Goal: Book appointment/travel/reservation

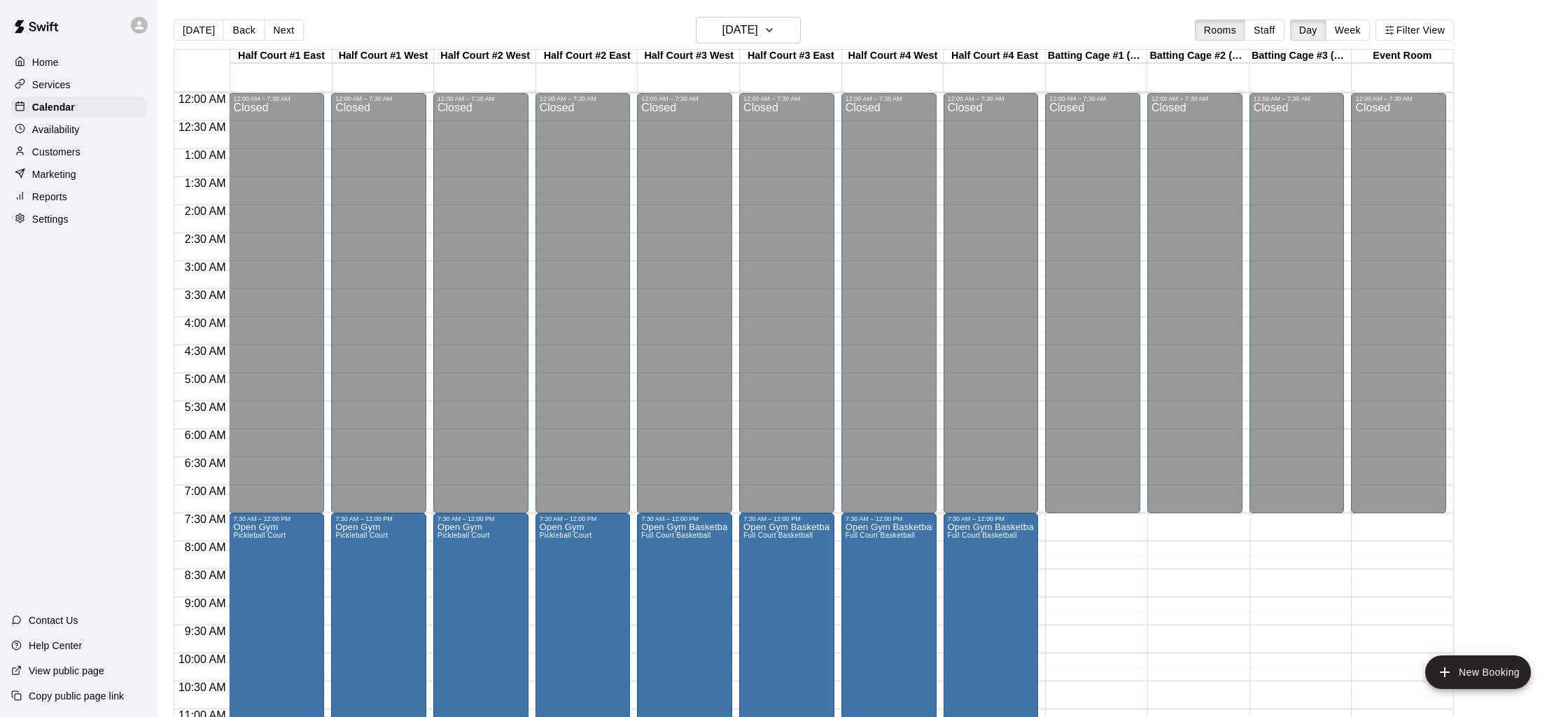
scroll to position [188, 0]
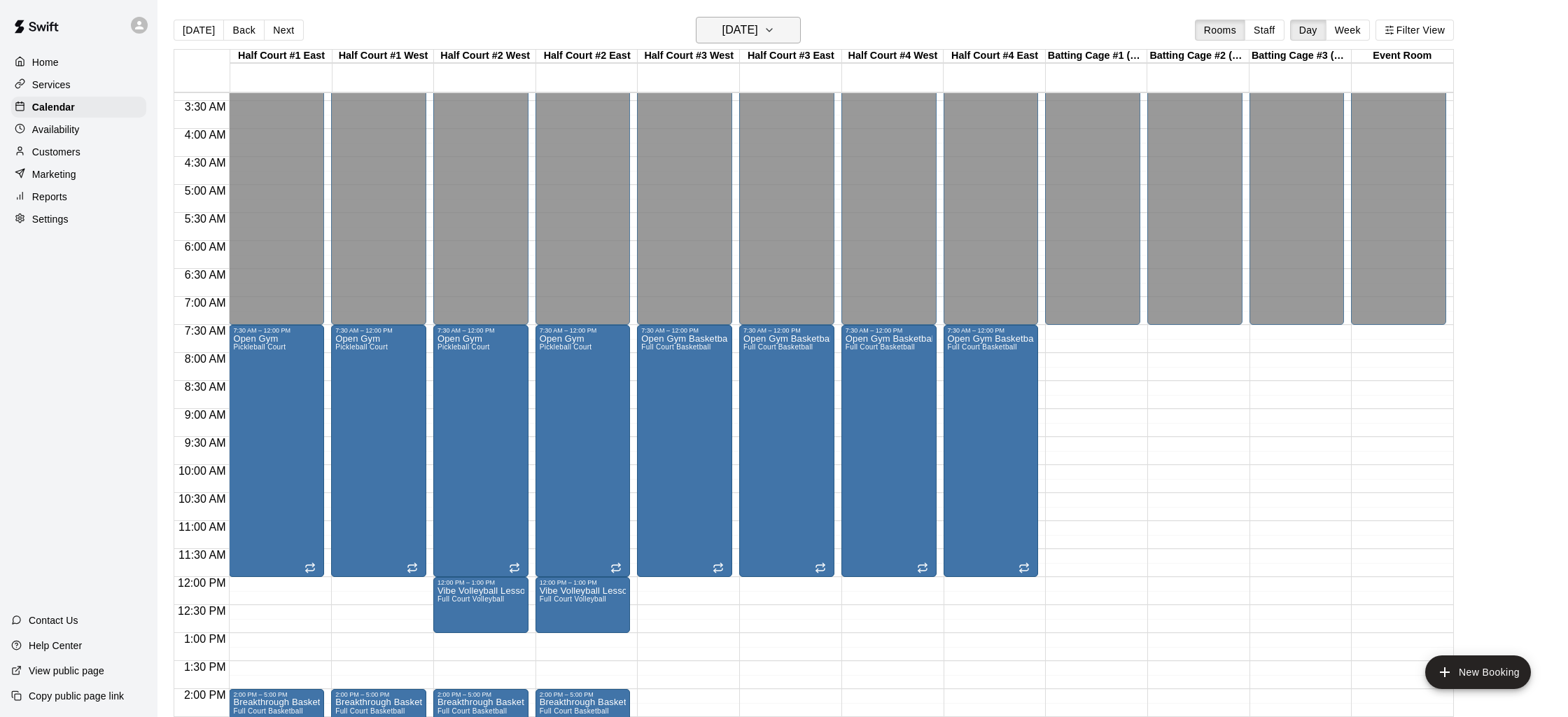
click at [748, 31] on h6 "[DATE]" at bounding box center [740, 29] width 36 height 19
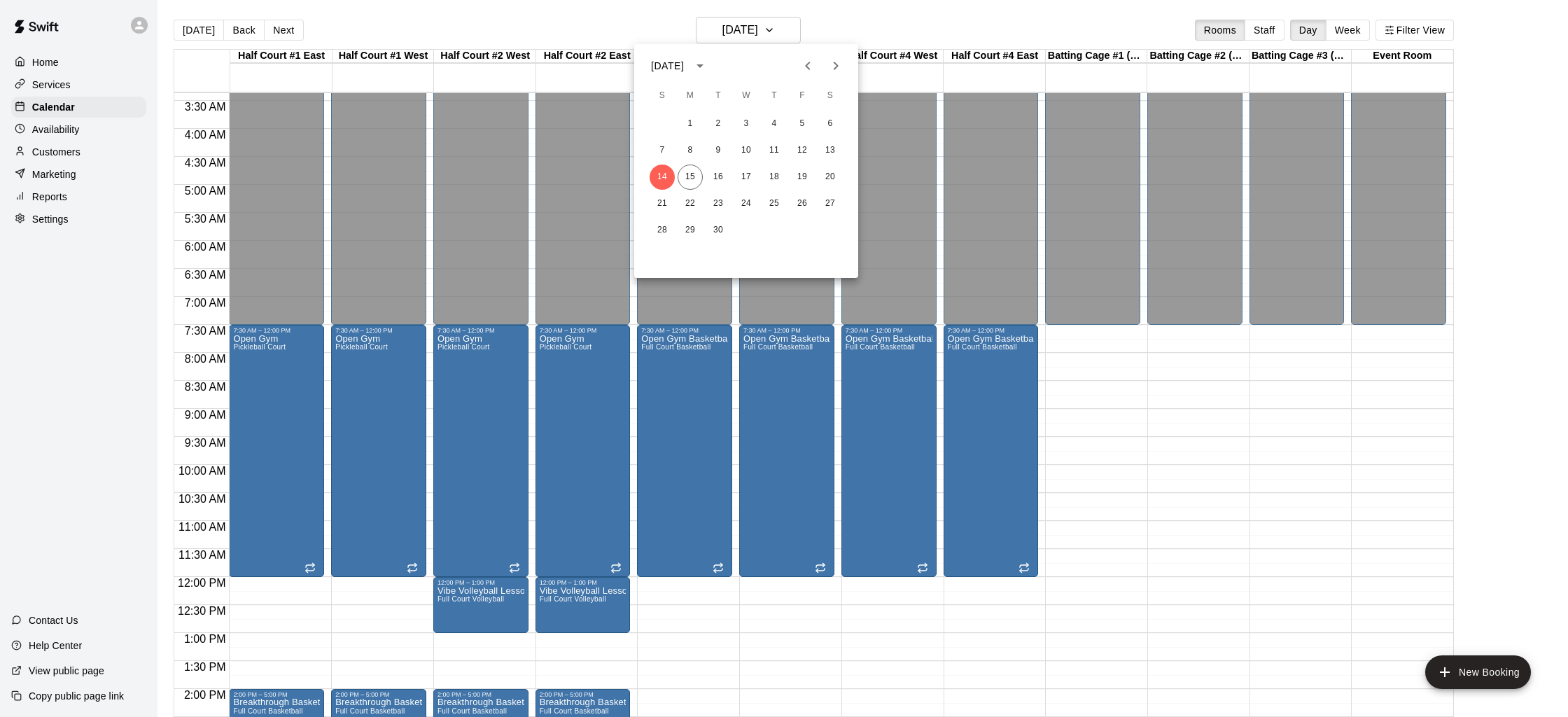
click at [684, 66] on div "[DATE]" at bounding box center [667, 66] width 33 height 15
click at [656, 210] on button "2026" at bounding box center [673, 213] width 51 height 25
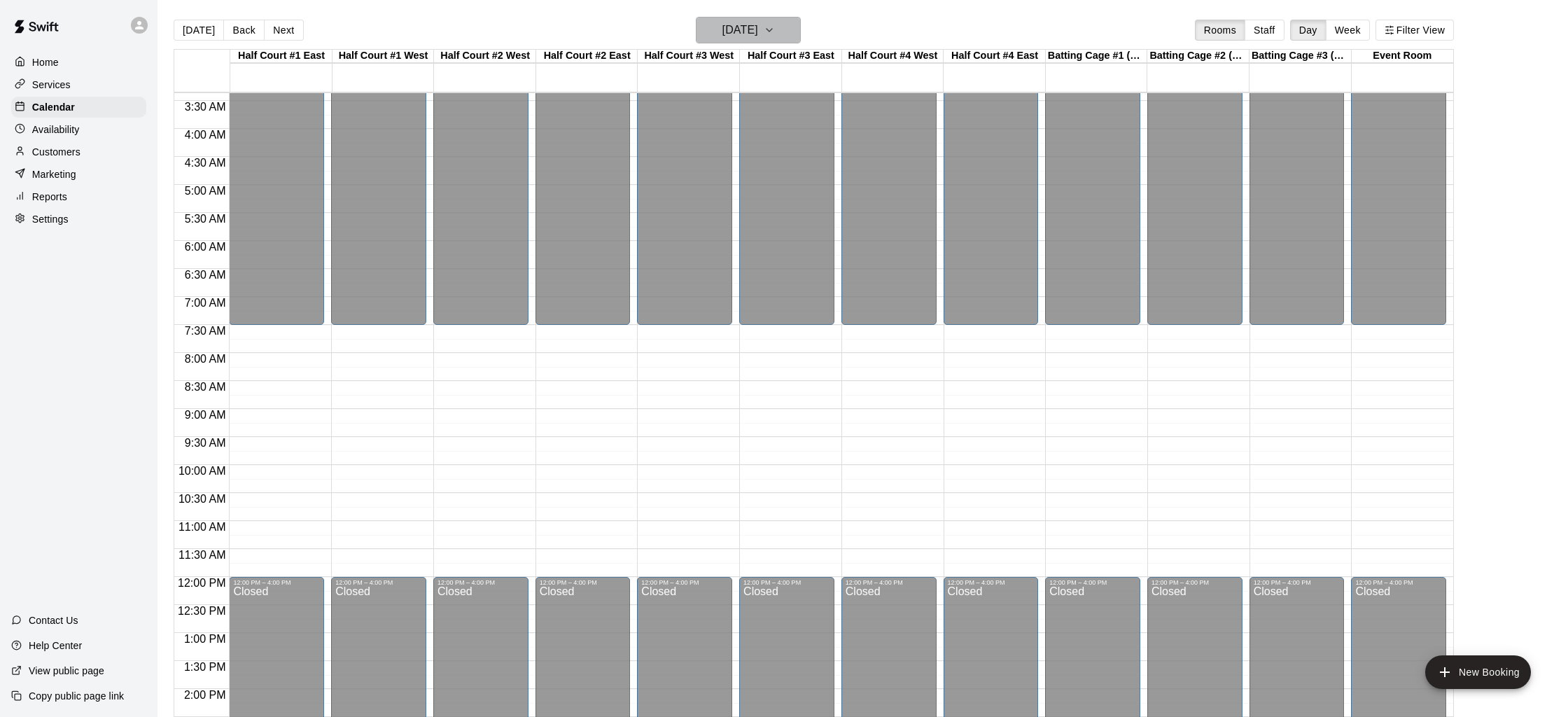
click at [758, 39] on h6 "[DATE]" at bounding box center [740, 29] width 36 height 19
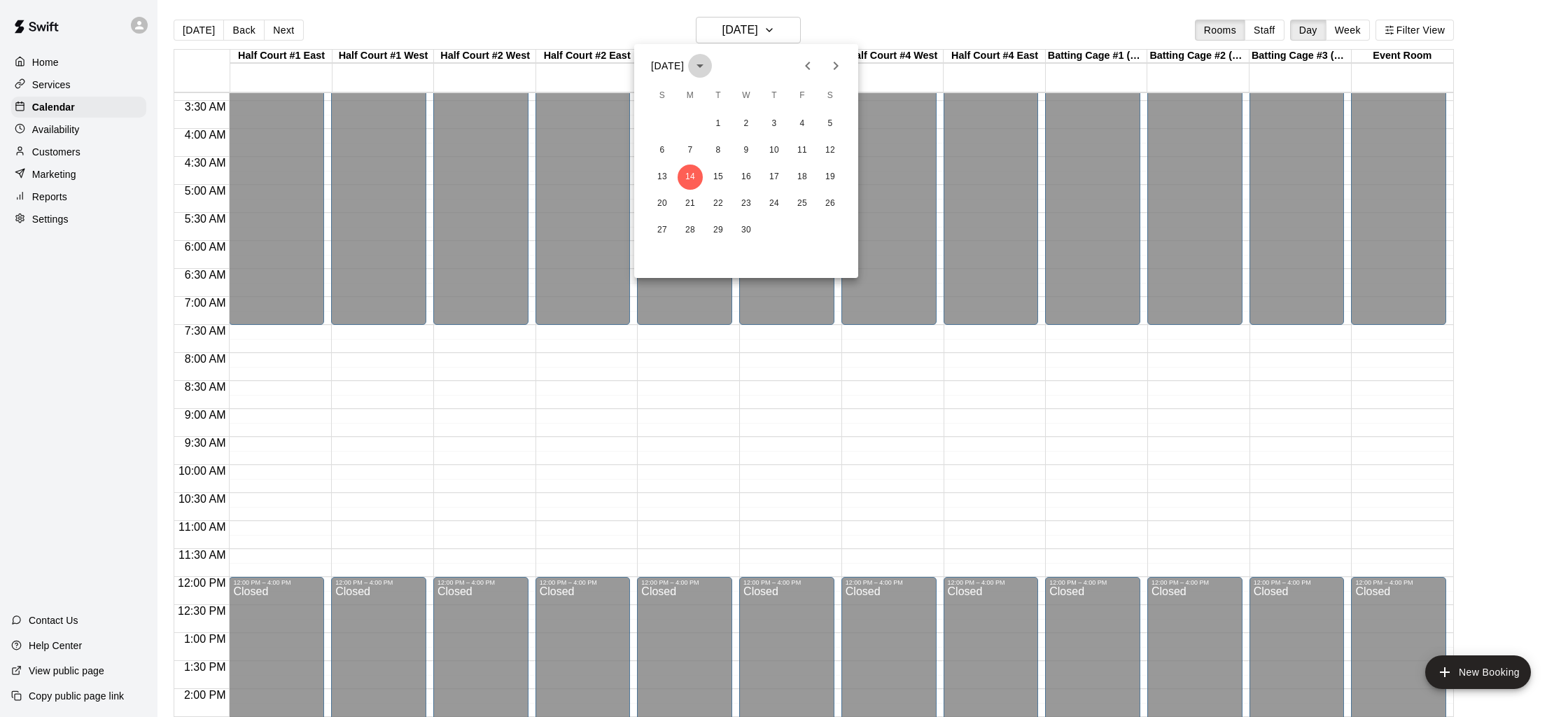
click at [712, 64] on button "calendar view is open, switch to year view" at bounding box center [699, 66] width 24 height 24
click at [684, 65] on div "[DATE]" at bounding box center [667, 66] width 33 height 15
click at [825, 62] on button "Next month" at bounding box center [835, 66] width 28 height 28
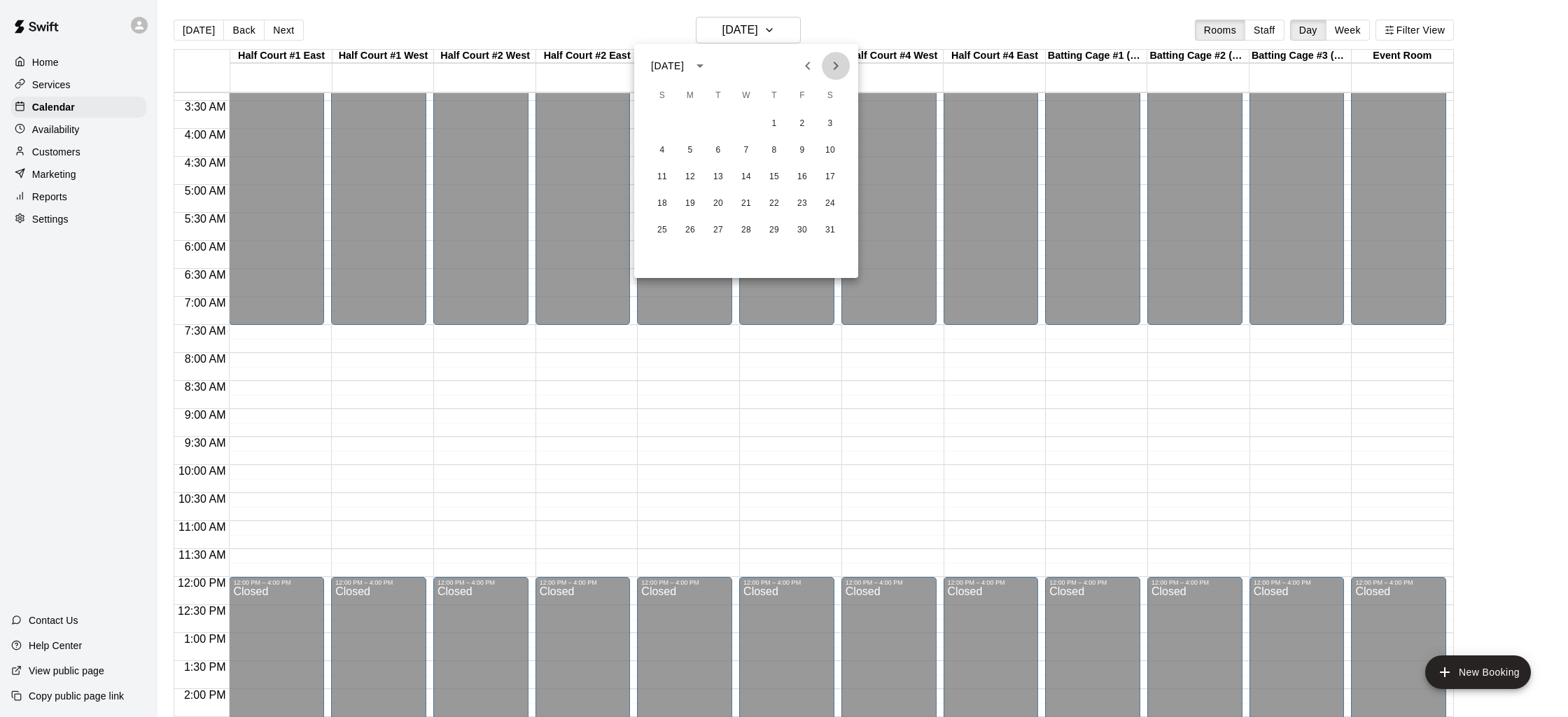
click at [825, 62] on button "Next month" at bounding box center [835, 66] width 28 height 28
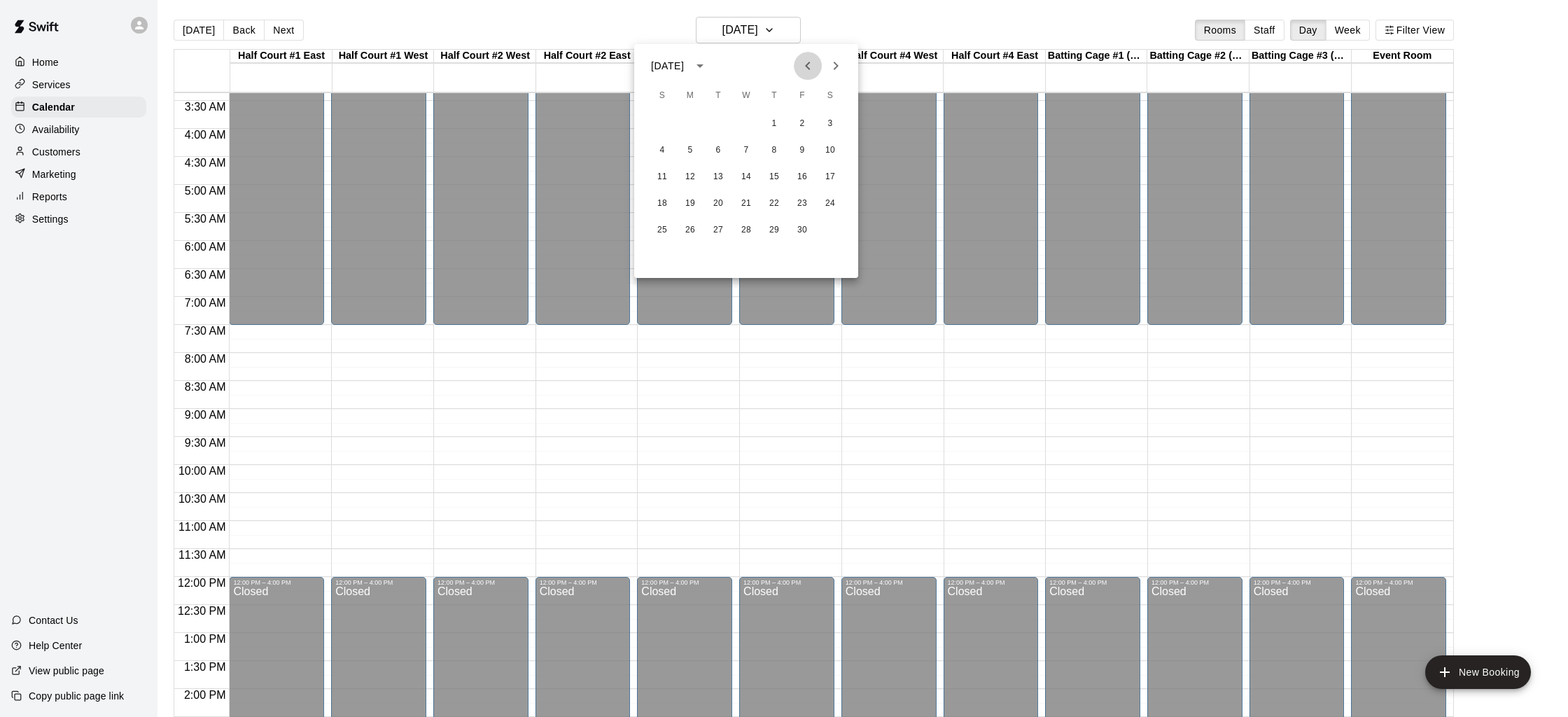
click at [810, 65] on icon "Previous month" at bounding box center [808, 66] width 17 height 17
drag, startPoint x: 691, startPoint y: 122, endPoint x: 693, endPoint y: 106, distance: 16.1
click at [691, 122] on button "1" at bounding box center [690, 123] width 25 height 25
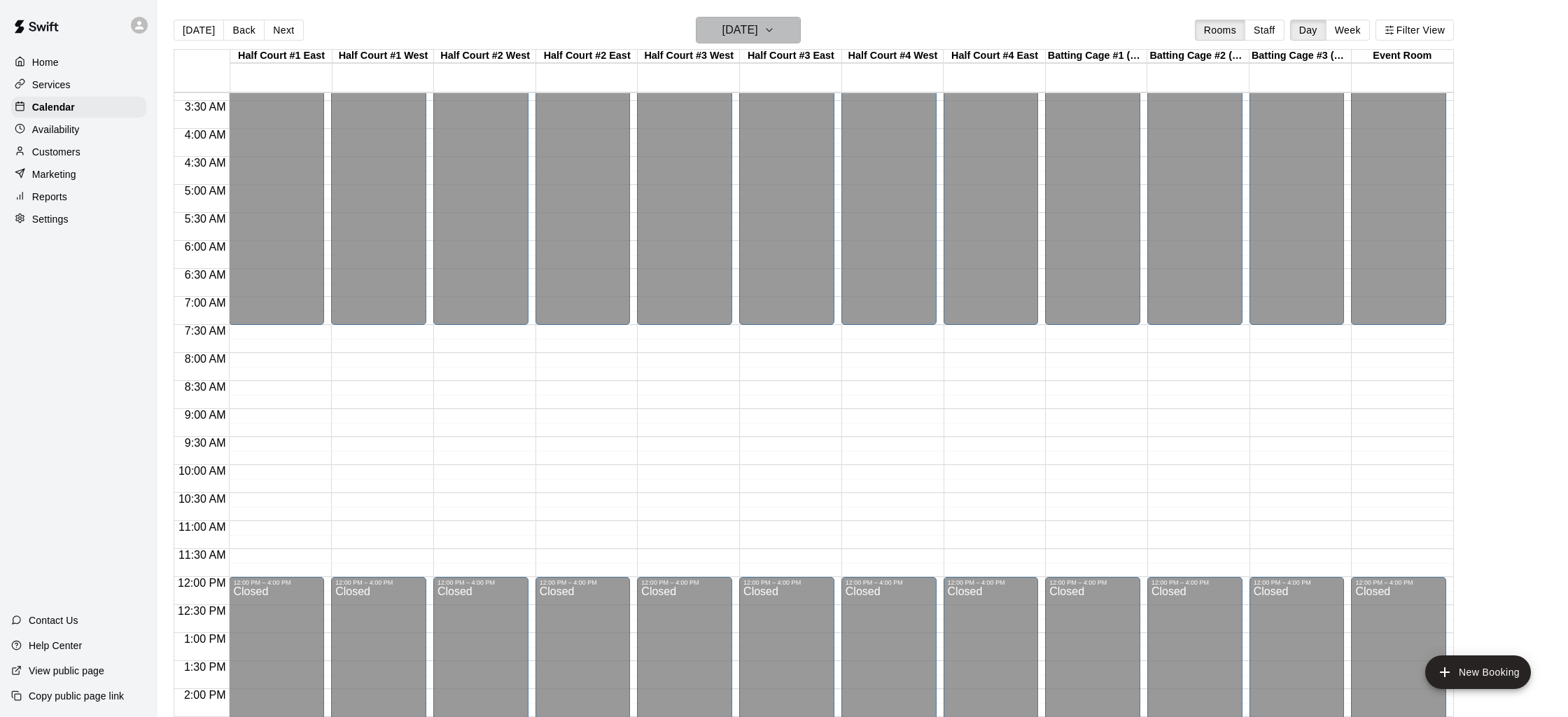
click at [741, 29] on h6 "[DATE]" at bounding box center [740, 29] width 36 height 19
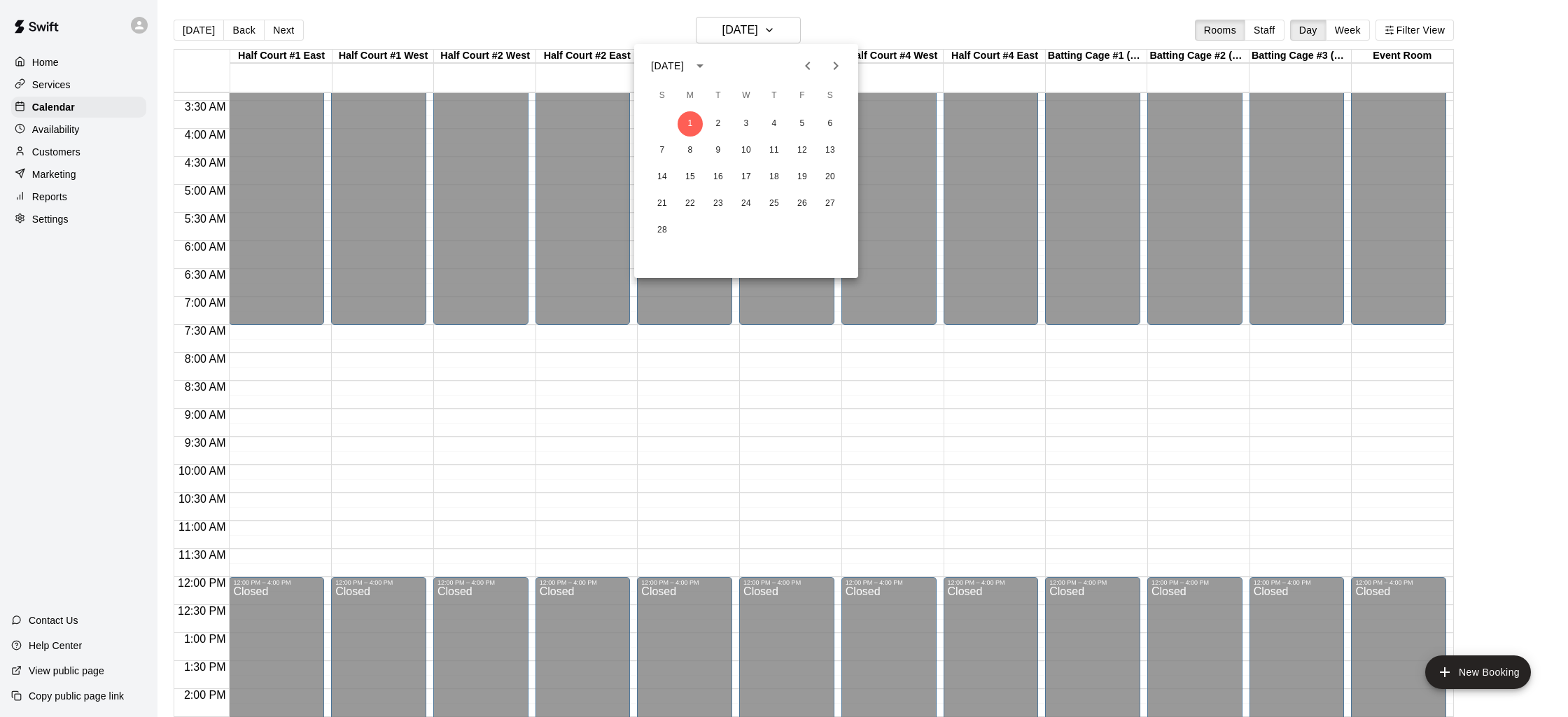
click at [684, 61] on div "[DATE]" at bounding box center [667, 66] width 33 height 15
click at [678, 172] on button "2026" at bounding box center [673, 180] width 51 height 25
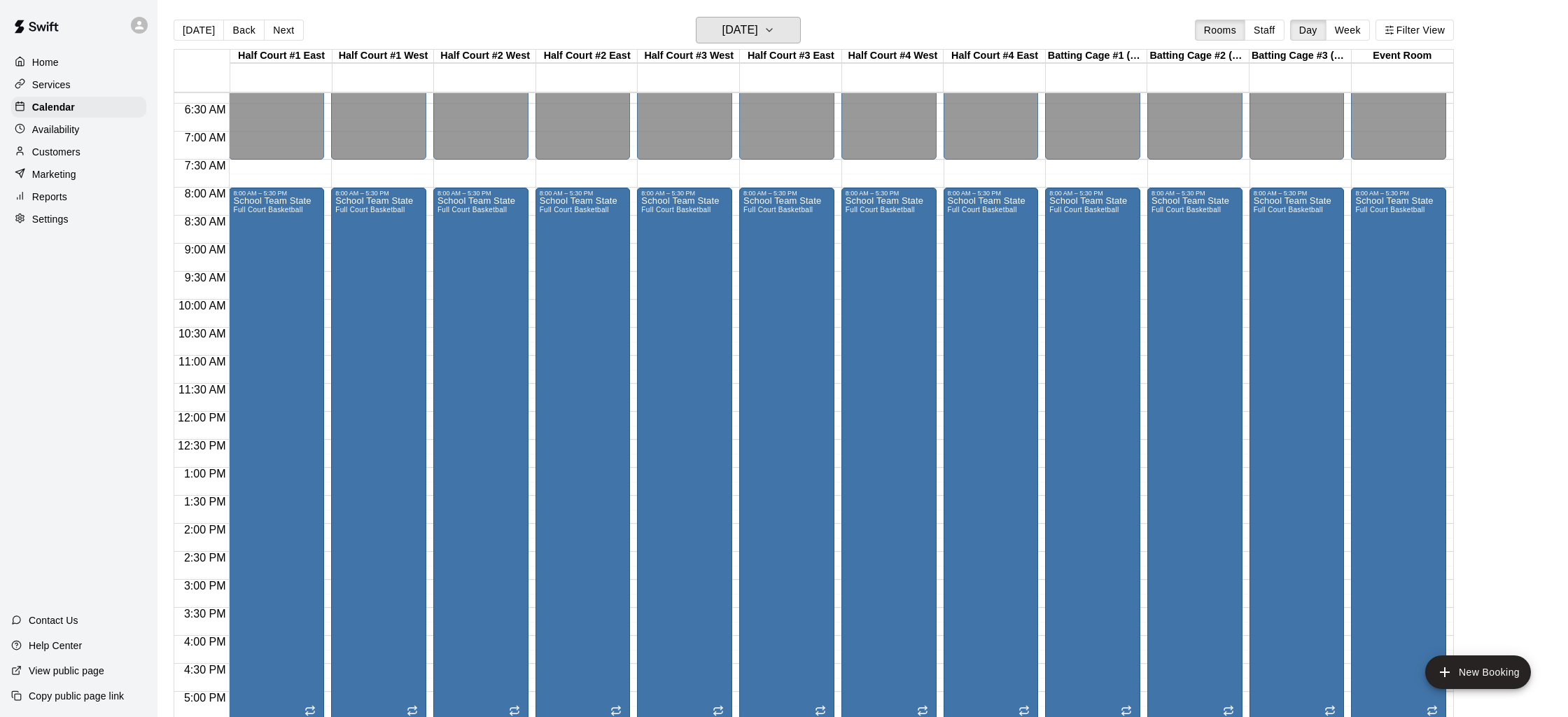
scroll to position [378, 0]
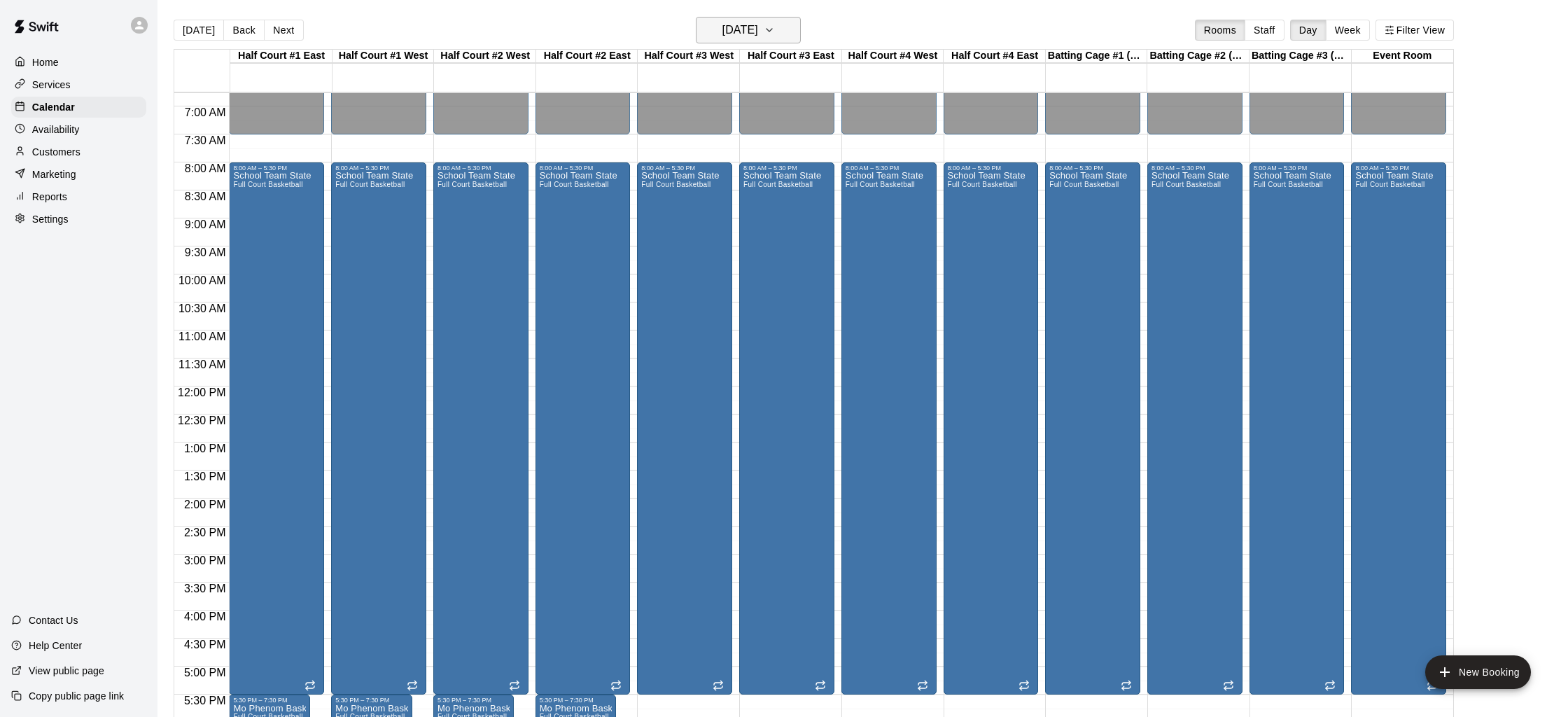
click at [725, 26] on h6 "[DATE]" at bounding box center [740, 29] width 36 height 19
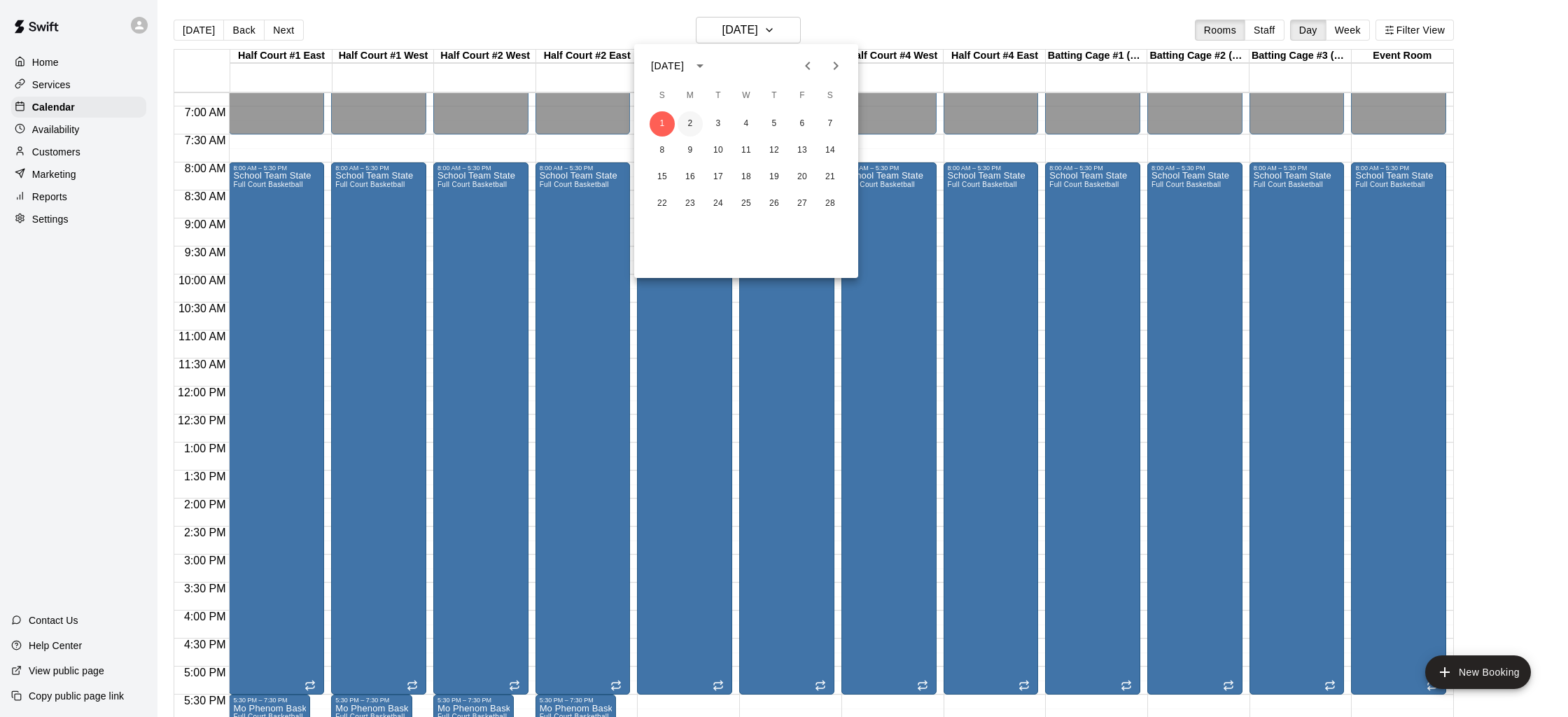
click at [684, 131] on button "2" at bounding box center [690, 123] width 25 height 25
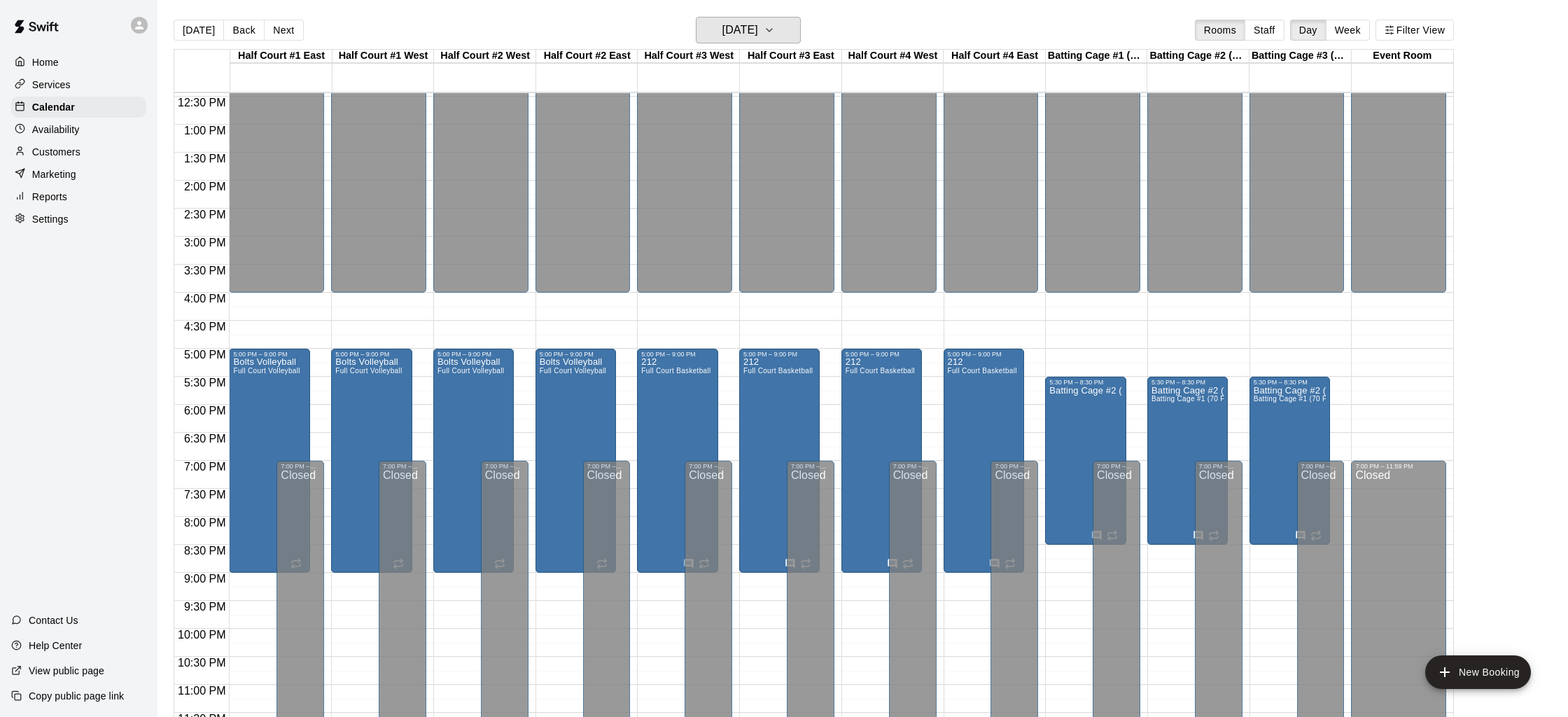
scroll to position [705, 0]
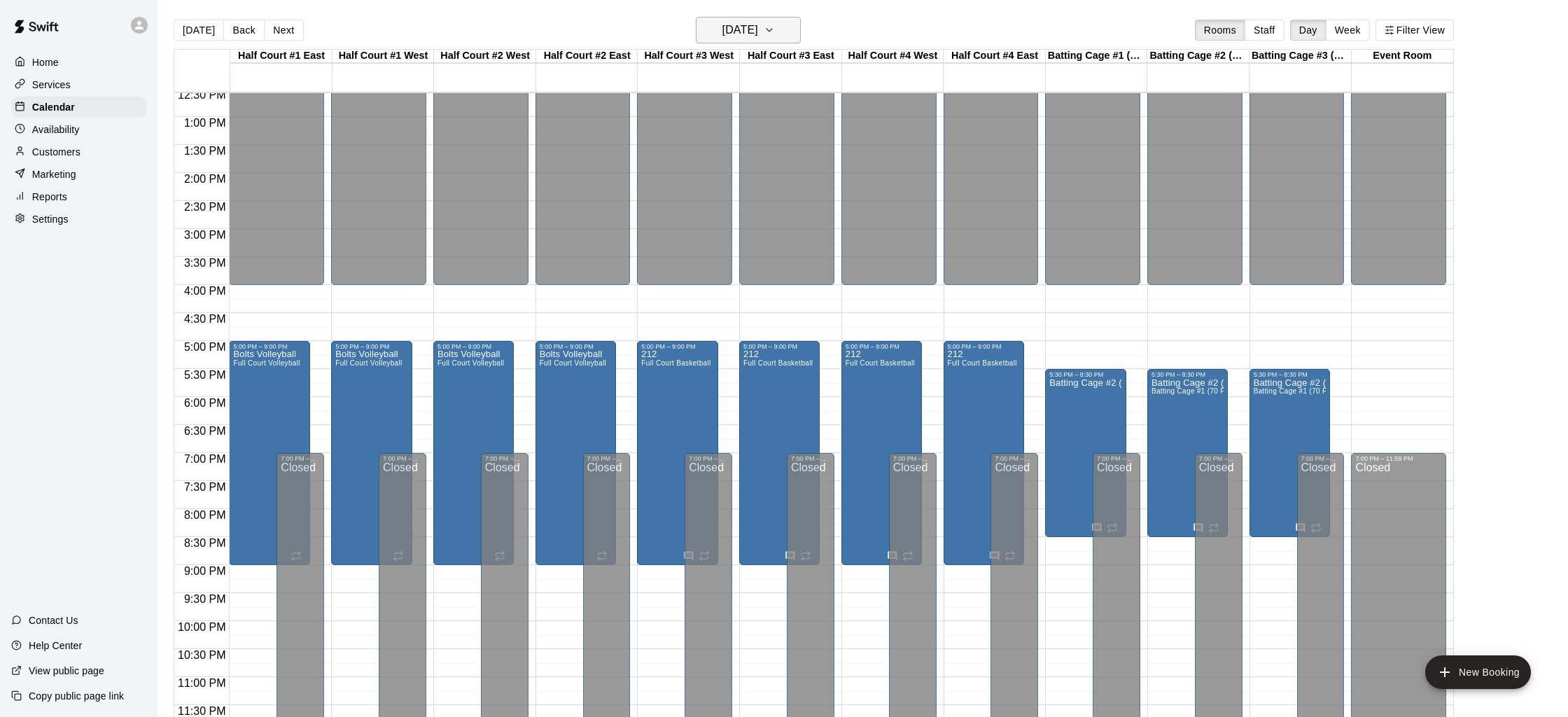
click at [758, 28] on h6 "[DATE]" at bounding box center [740, 29] width 36 height 19
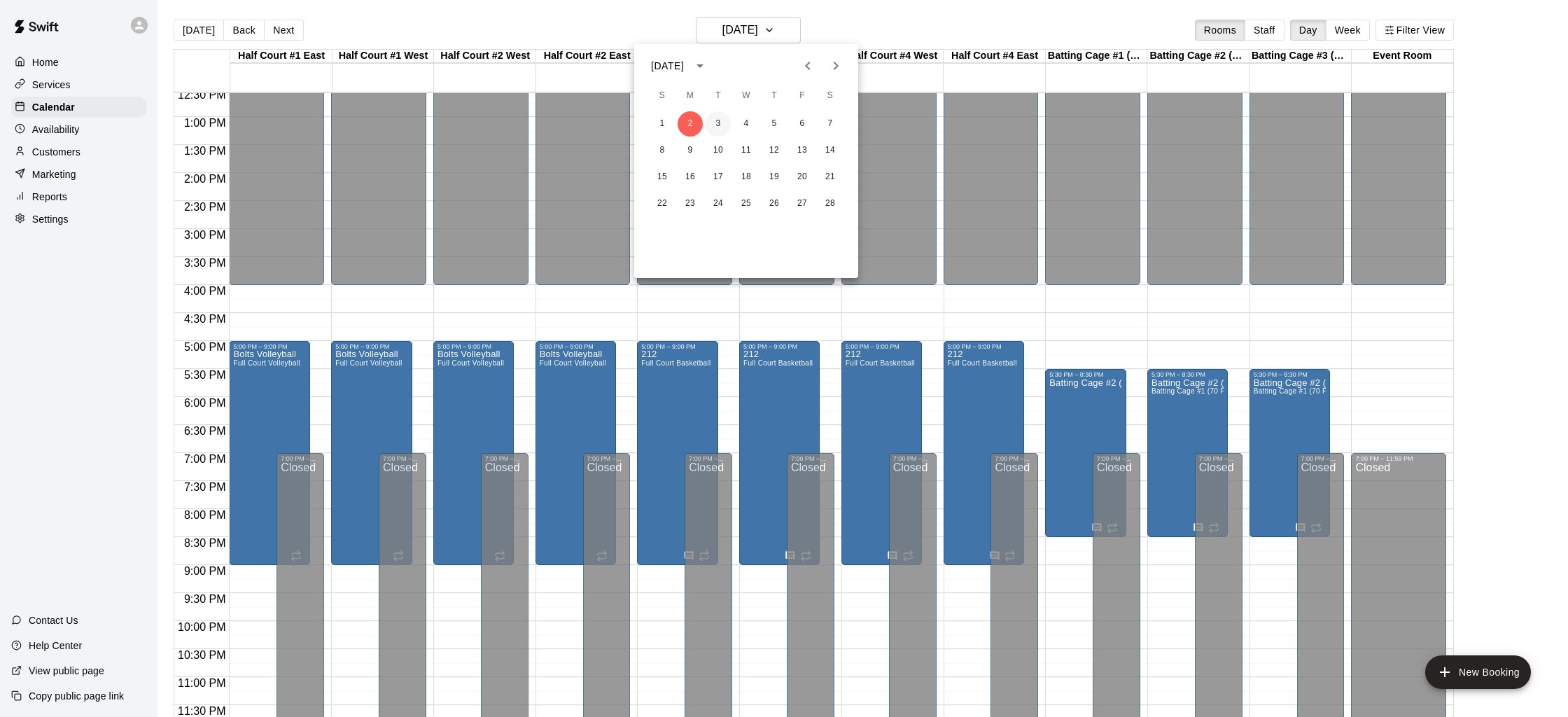
click at [717, 115] on button "3" at bounding box center [718, 123] width 25 height 25
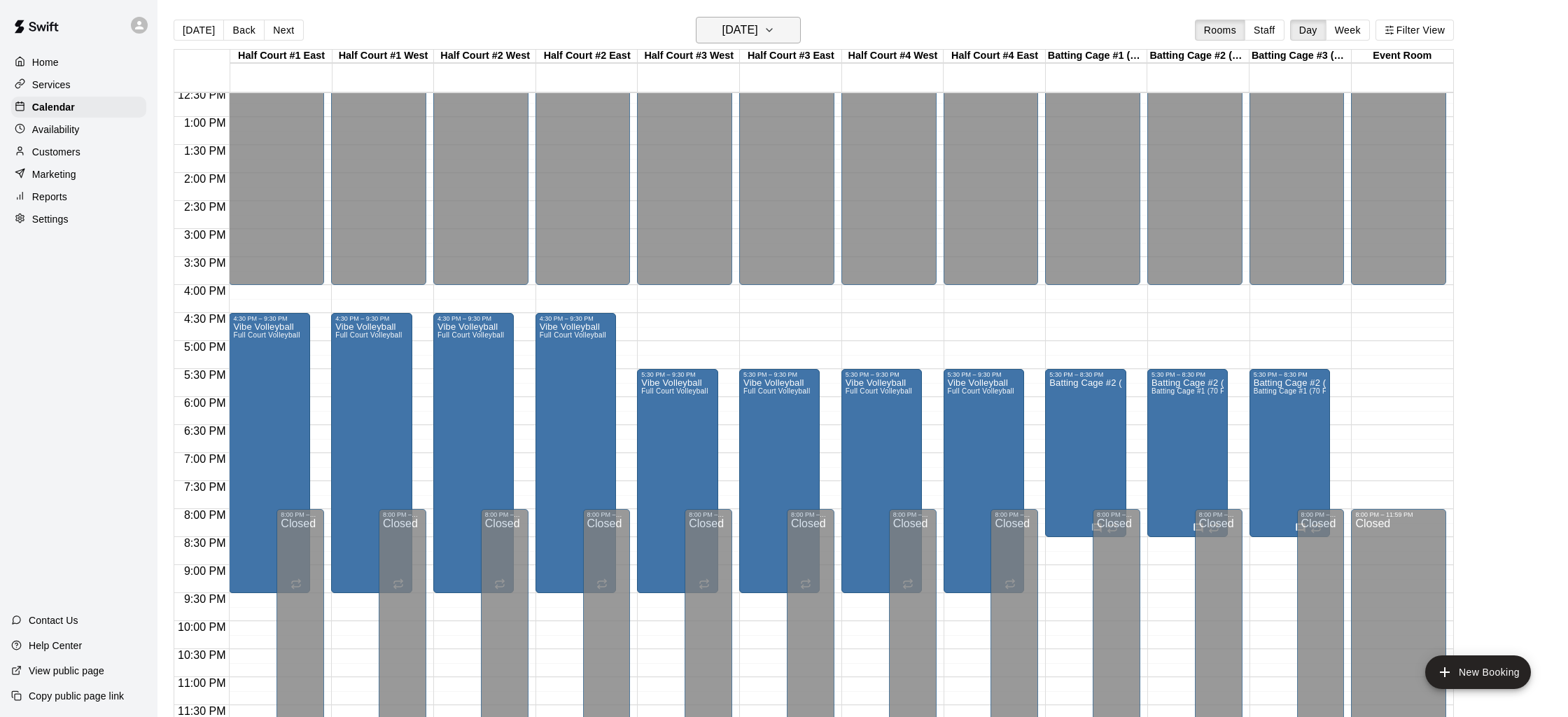
click at [758, 28] on h6 "[DATE]" at bounding box center [740, 29] width 36 height 19
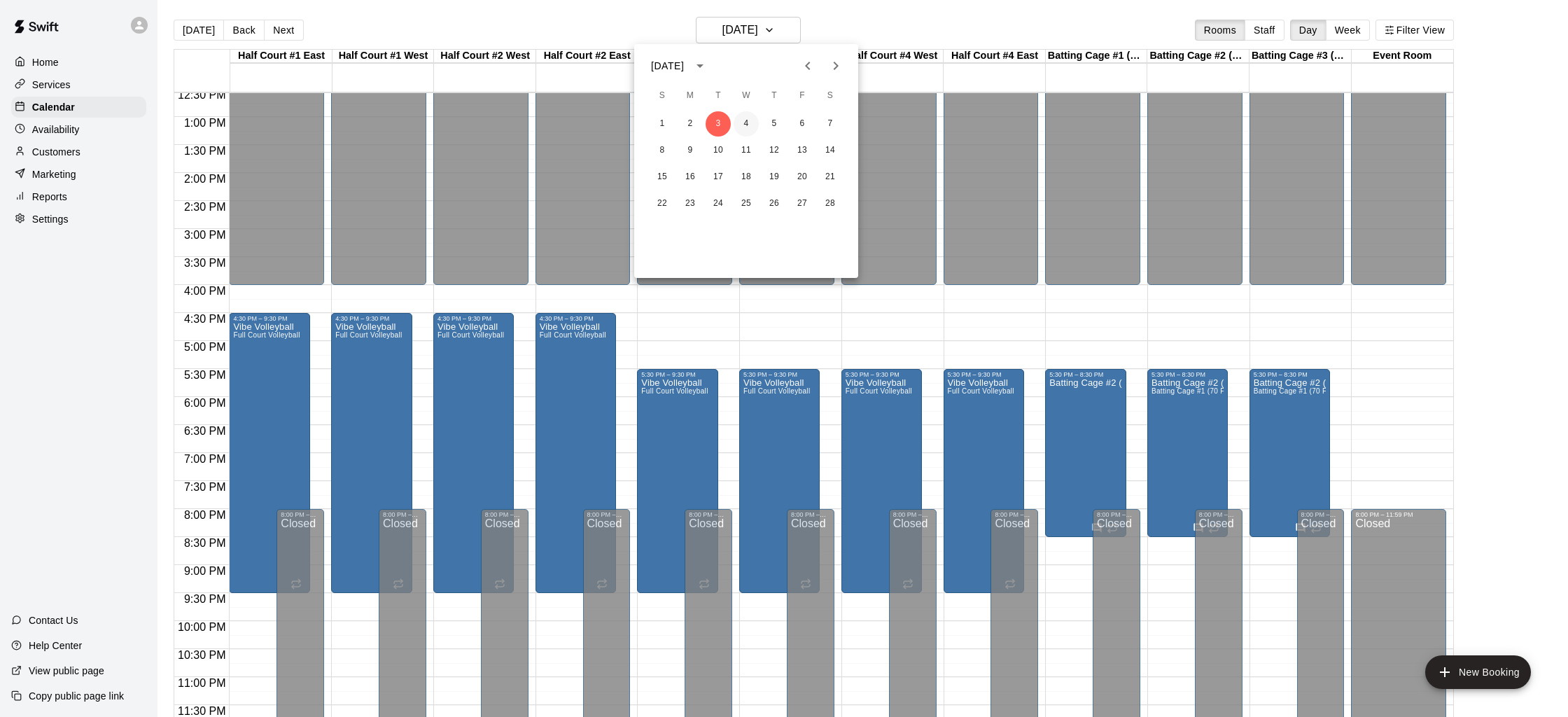
click at [751, 122] on button "4" at bounding box center [746, 123] width 25 height 25
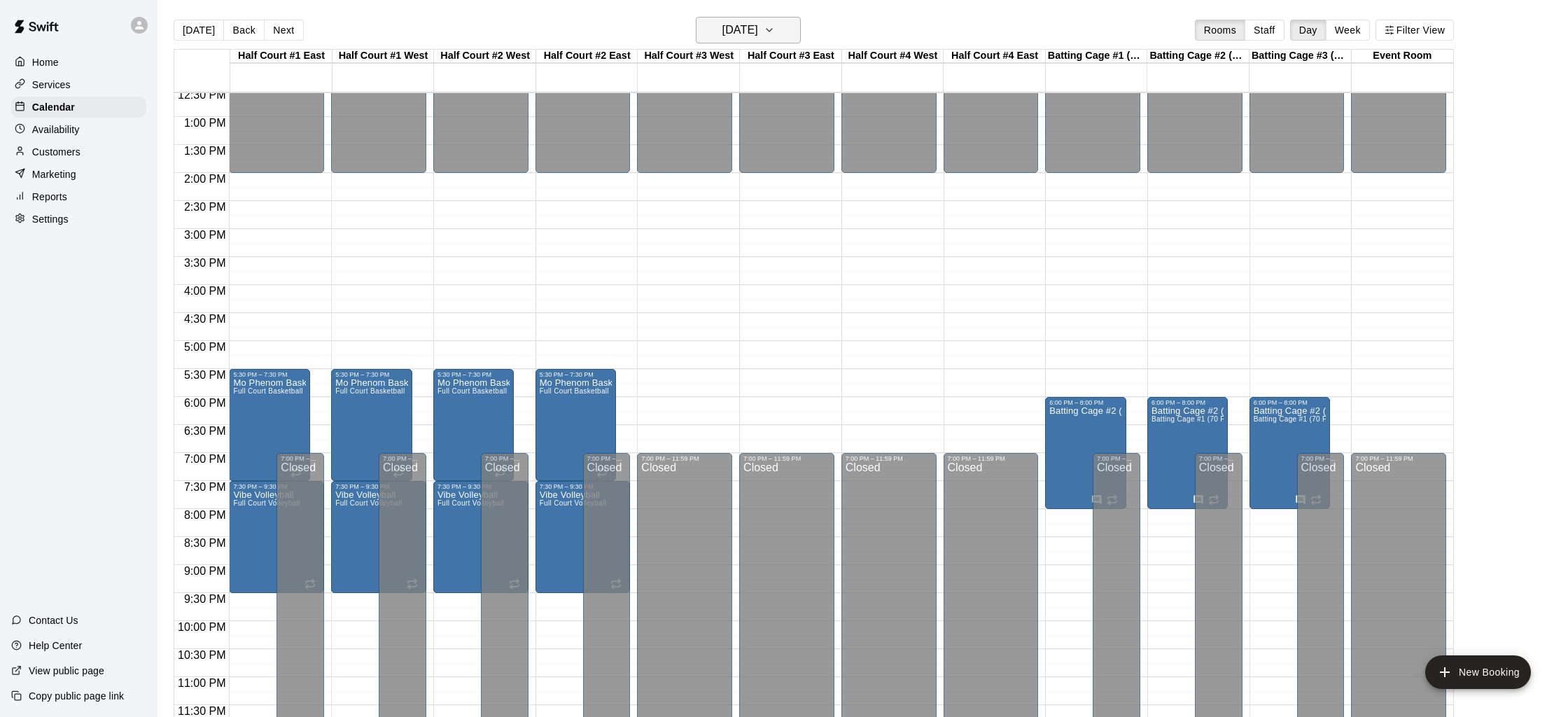
click at [758, 30] on h6 "[DATE]" at bounding box center [740, 29] width 36 height 19
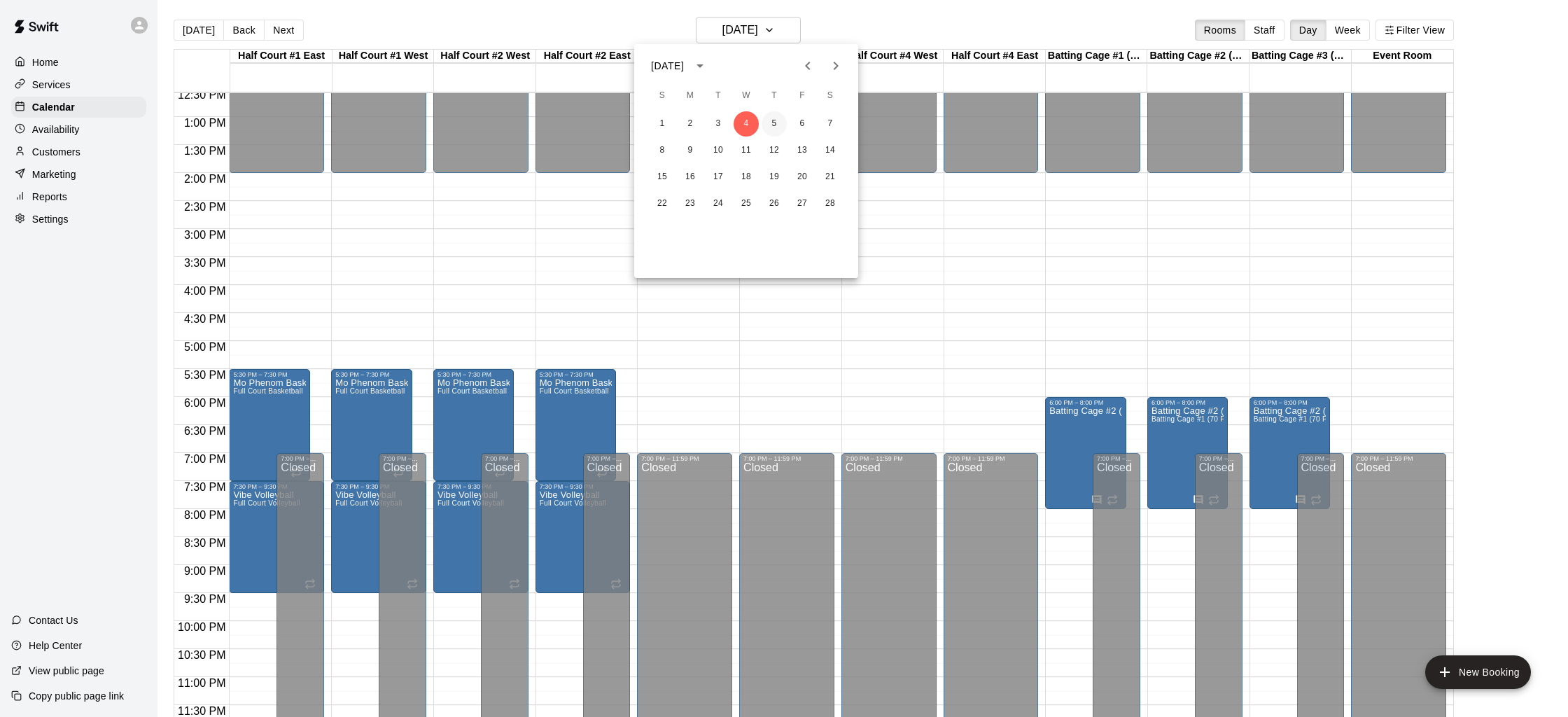
click at [774, 125] on button "5" at bounding box center [773, 123] width 25 height 25
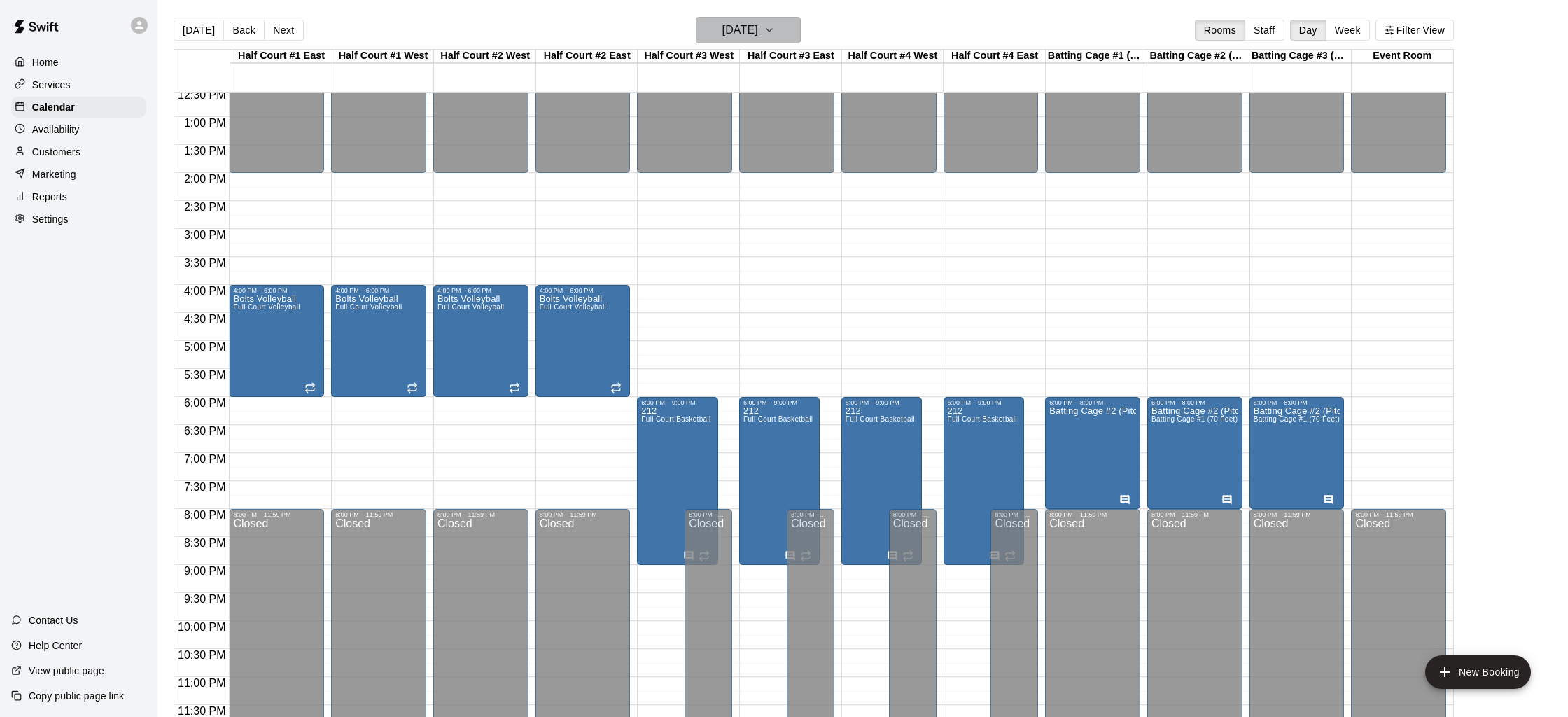
click at [751, 29] on h6 "[DATE]" at bounding box center [740, 29] width 36 height 19
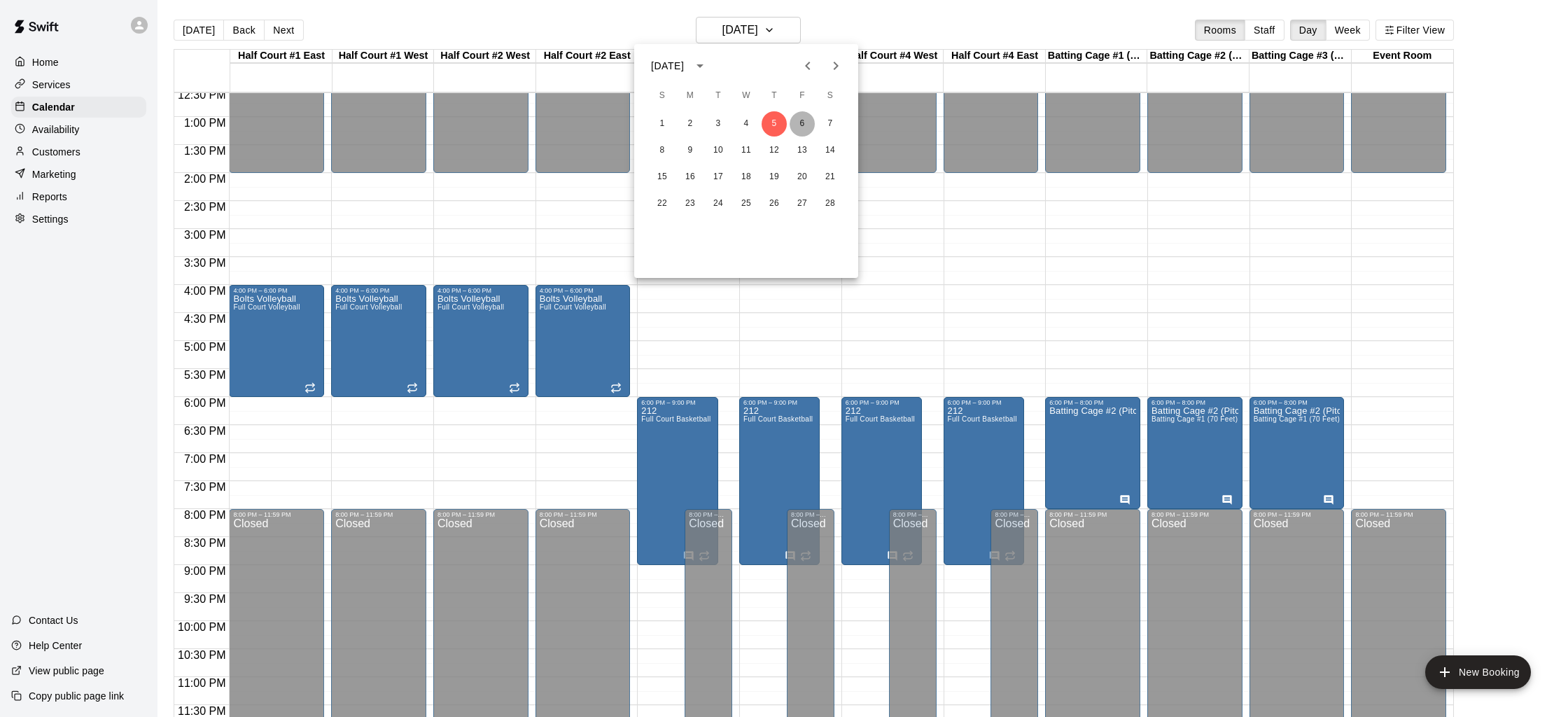
click at [803, 125] on button "6" at bounding box center [802, 123] width 25 height 25
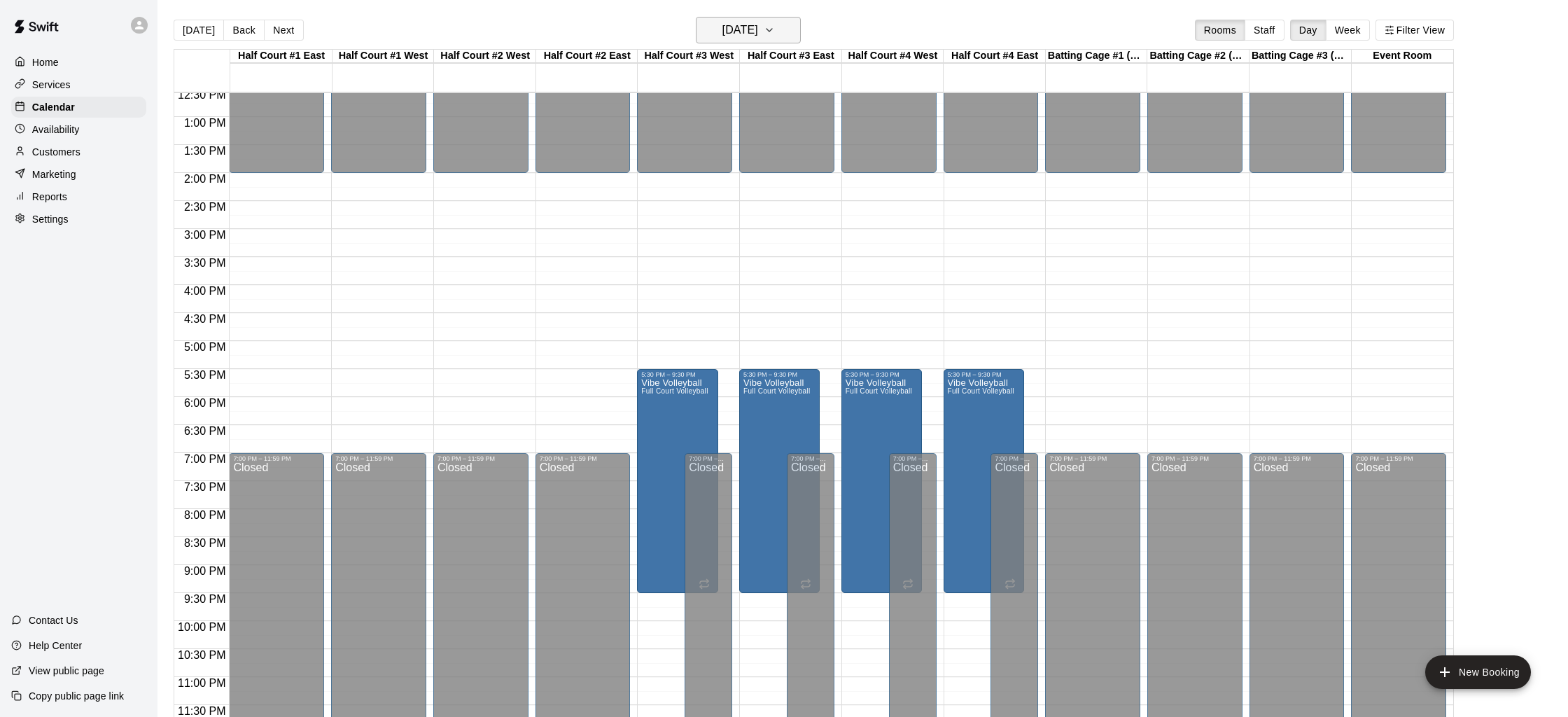
click at [746, 27] on h6 "[DATE]" at bounding box center [740, 29] width 36 height 19
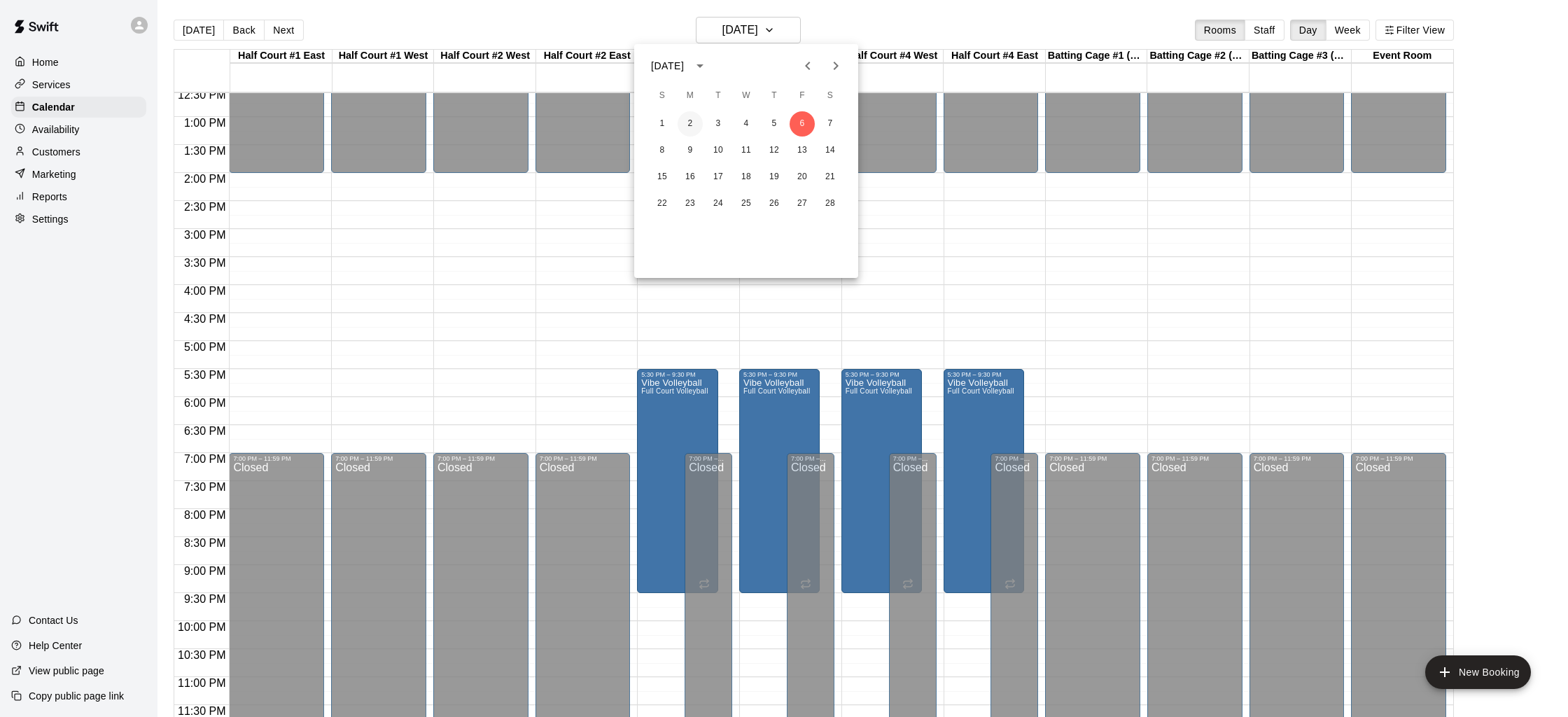
click at [686, 121] on button "2" at bounding box center [690, 123] width 25 height 25
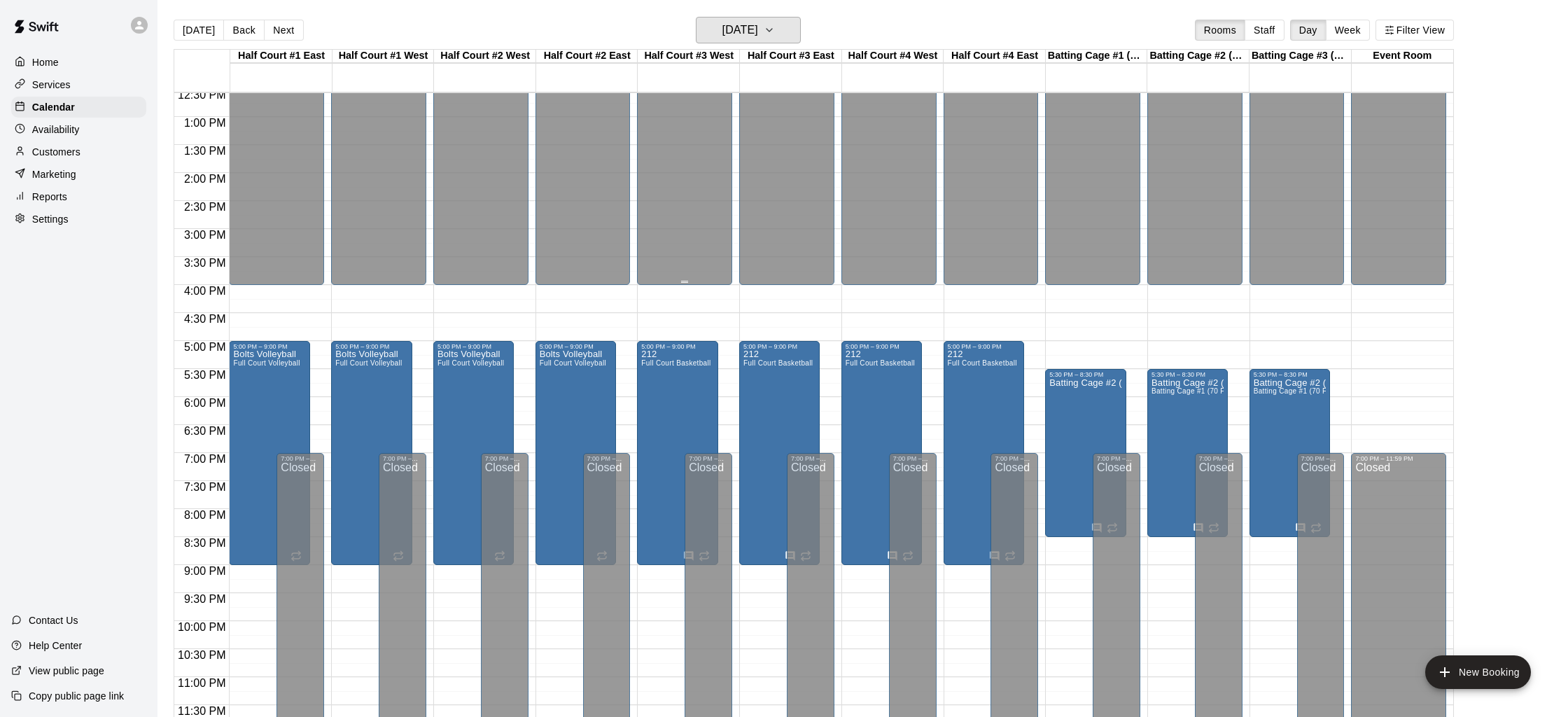
scroll to position [22, 0]
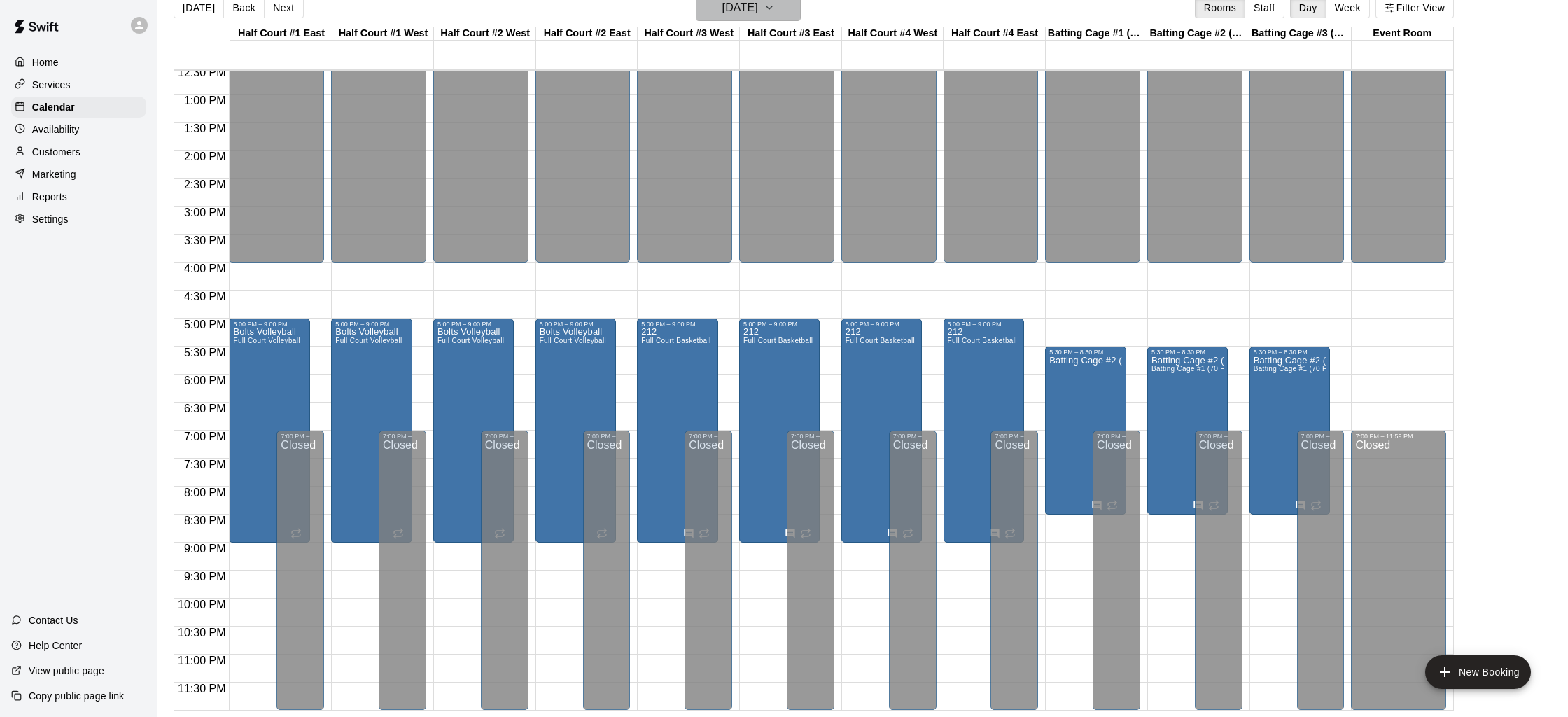
click at [755, 9] on h6 "[DATE]" at bounding box center [740, 7] width 36 height 19
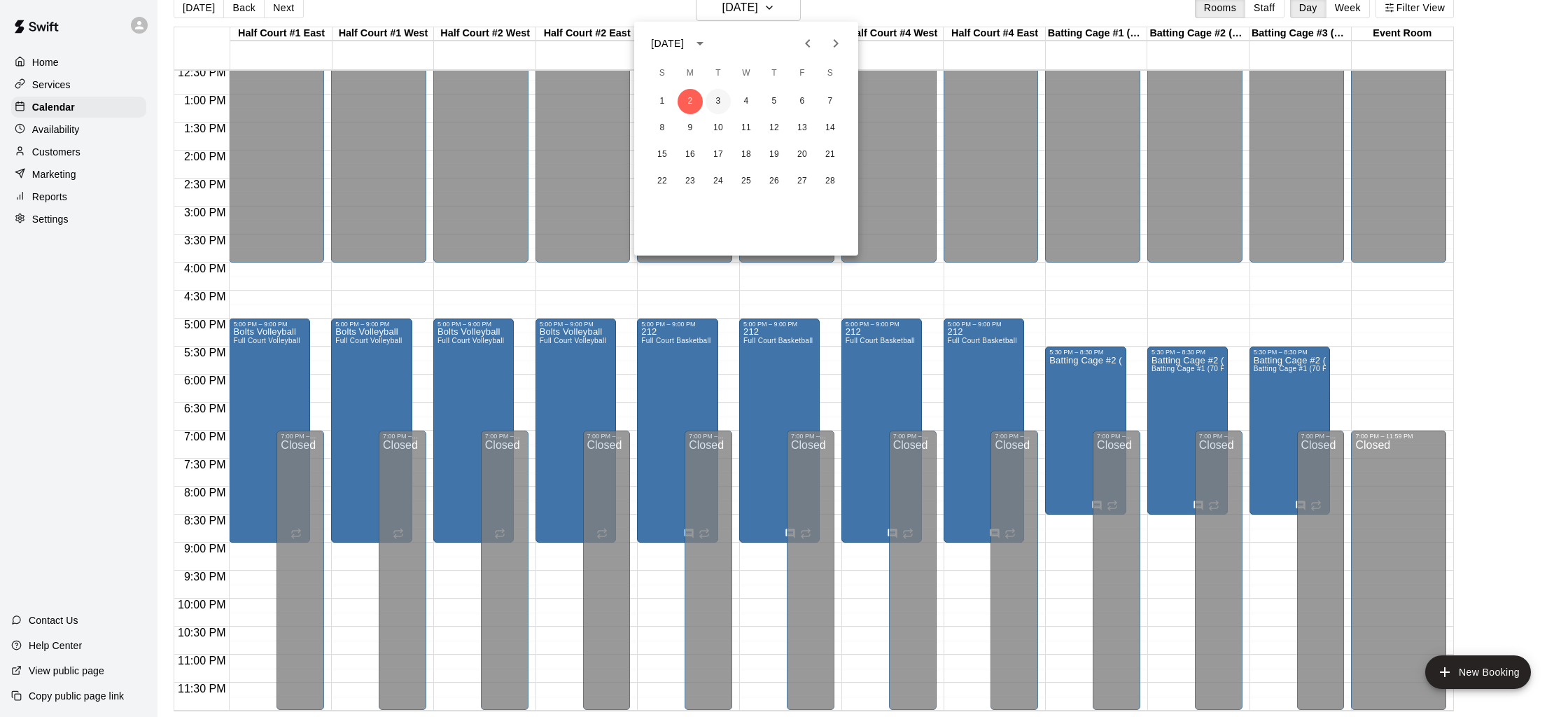
click at [718, 106] on button "3" at bounding box center [718, 101] width 25 height 25
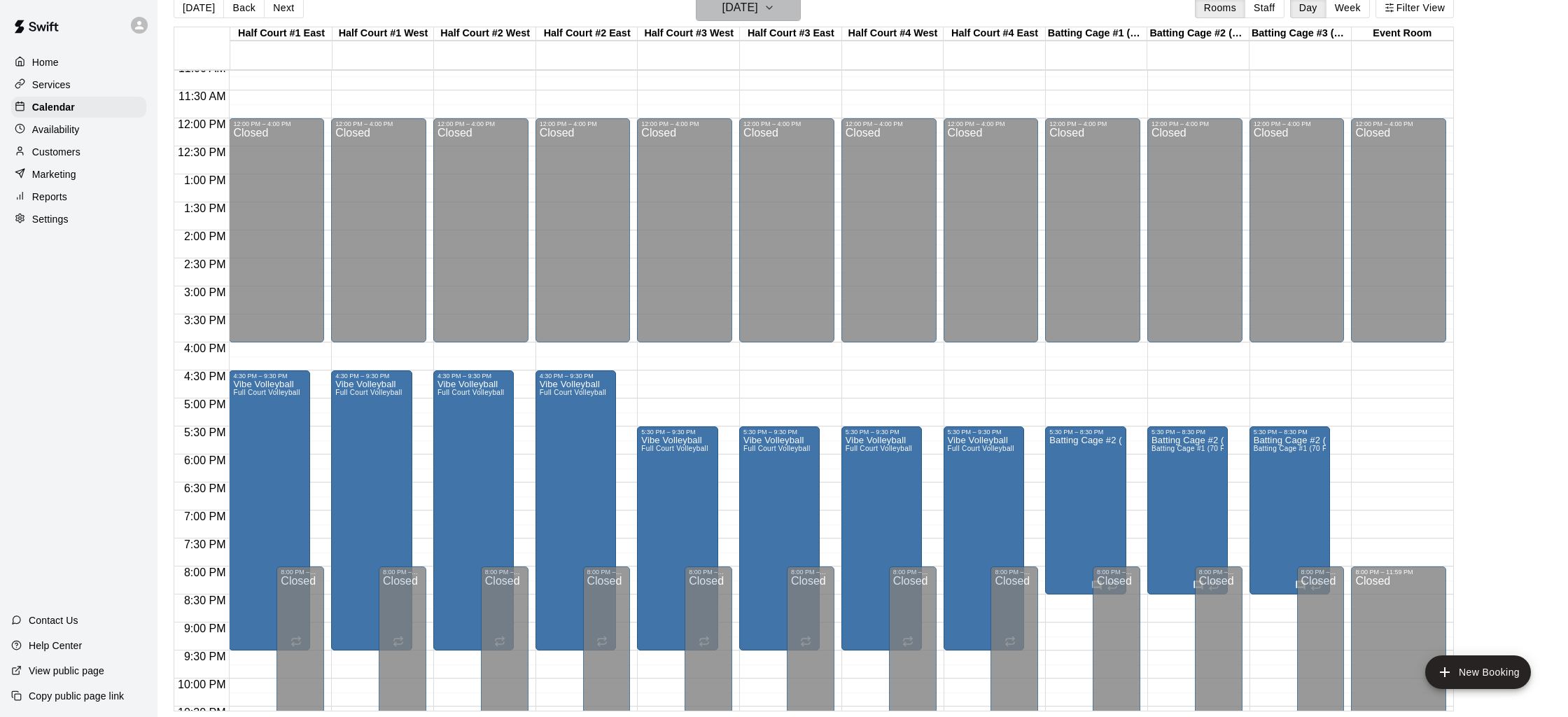
drag, startPoint x: 736, startPoint y: 15, endPoint x: 741, endPoint y: 6, distance: 10.3
click at [741, 6] on h6 "[DATE]" at bounding box center [740, 7] width 36 height 19
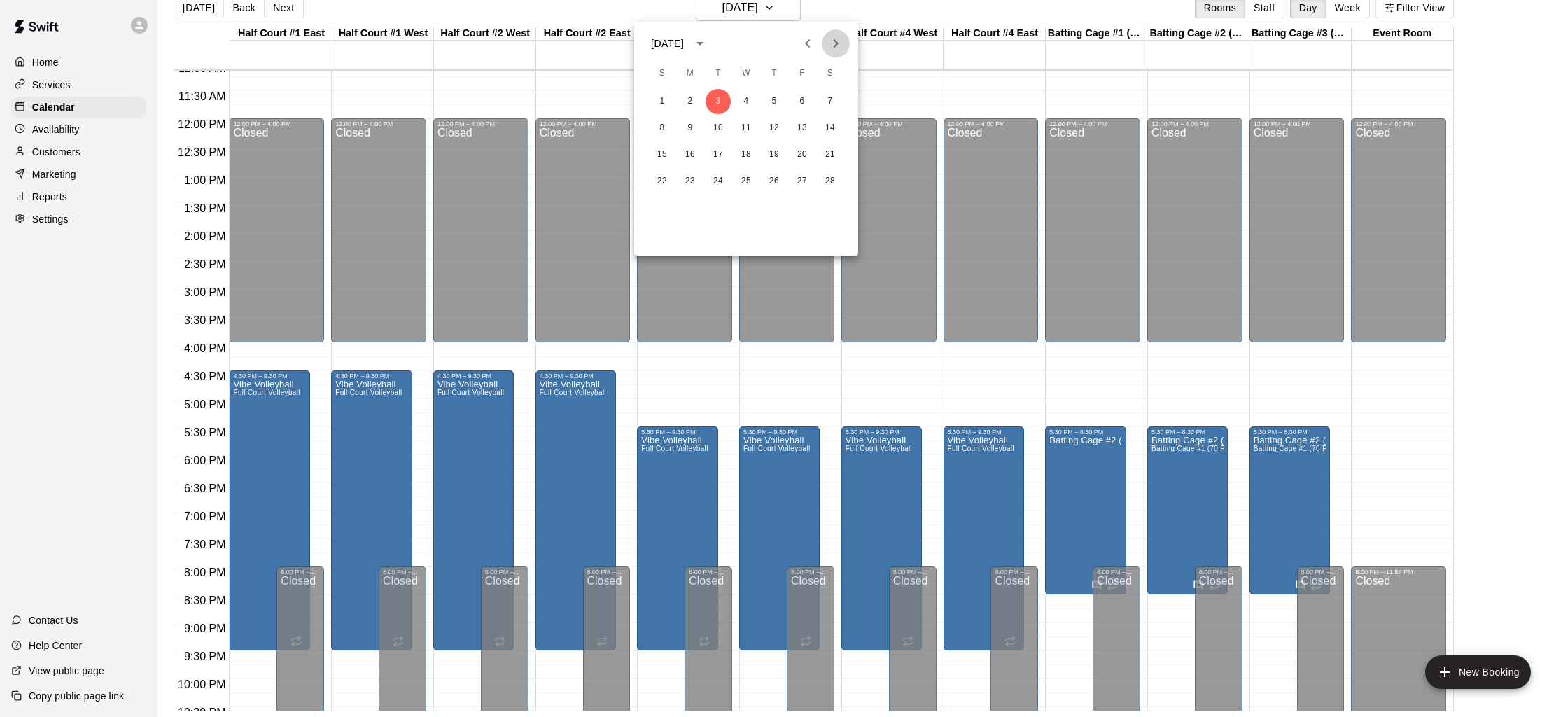
click at [833, 45] on icon "Next month" at bounding box center [836, 43] width 17 height 17
click at [678, 201] on div "26 27 28 29 30" at bounding box center [746, 207] width 224 height 25
click at [683, 202] on button "27" at bounding box center [690, 207] width 25 height 25
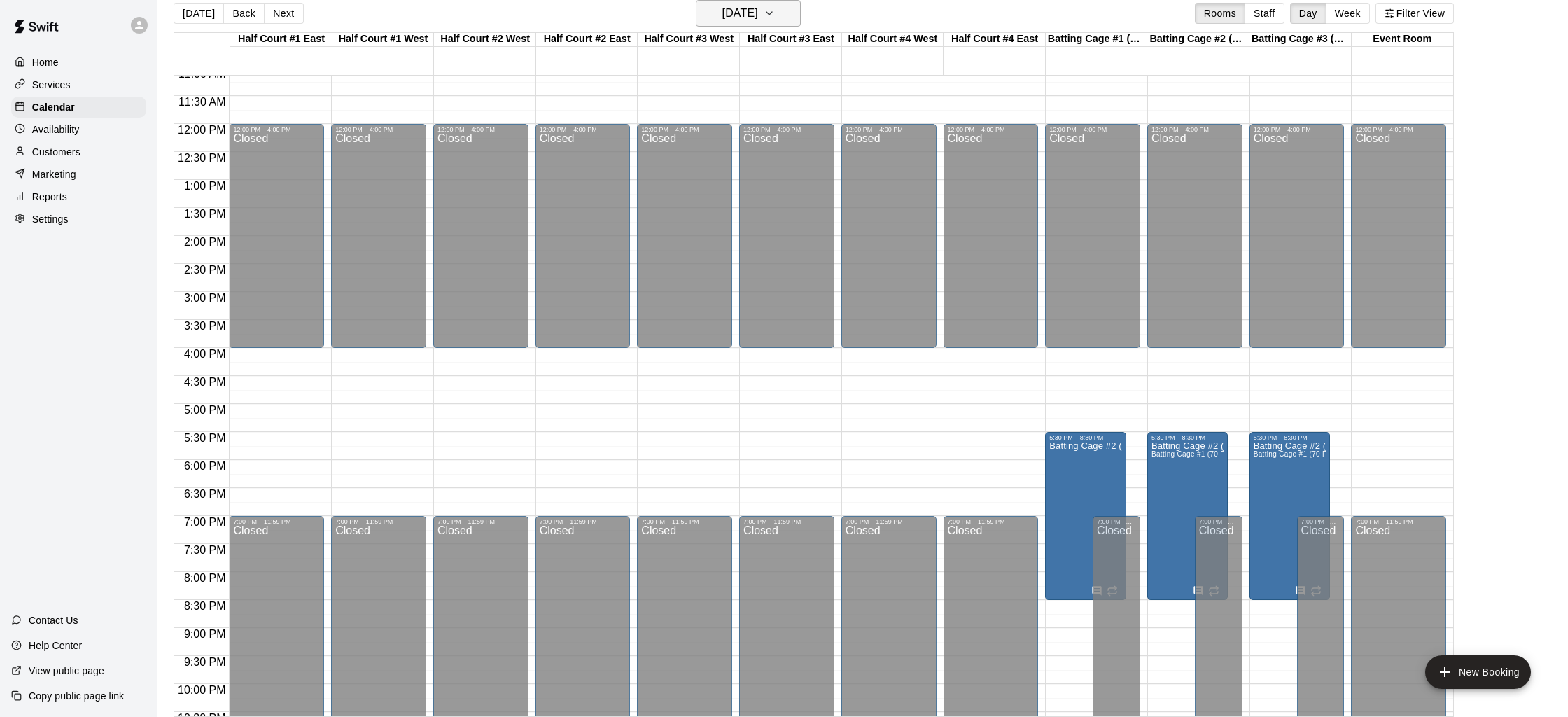
click at [793, 4] on button "[DATE]" at bounding box center [748, 13] width 105 height 26
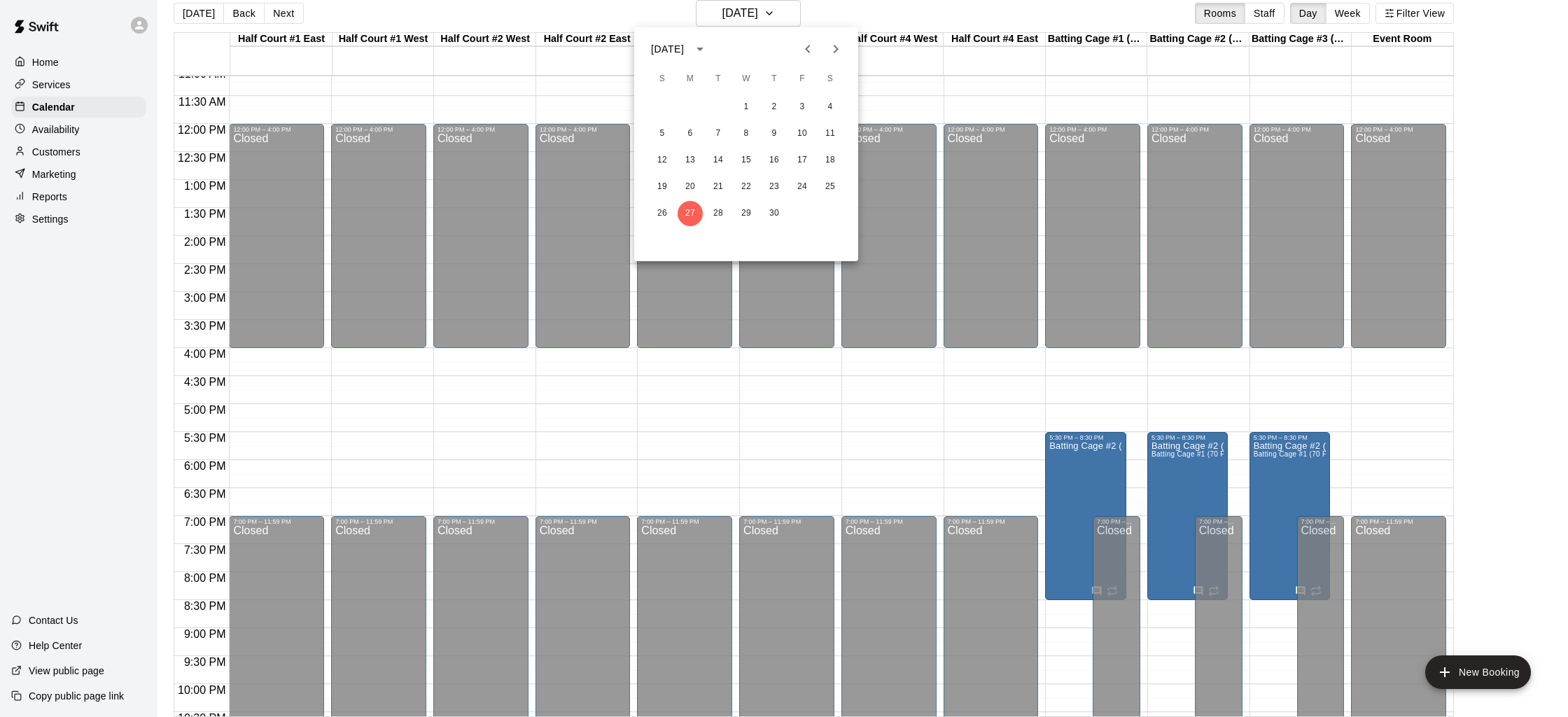
click at [842, 51] on icon "Next month" at bounding box center [836, 49] width 17 height 17
click at [693, 137] on button "4" at bounding box center [690, 133] width 25 height 25
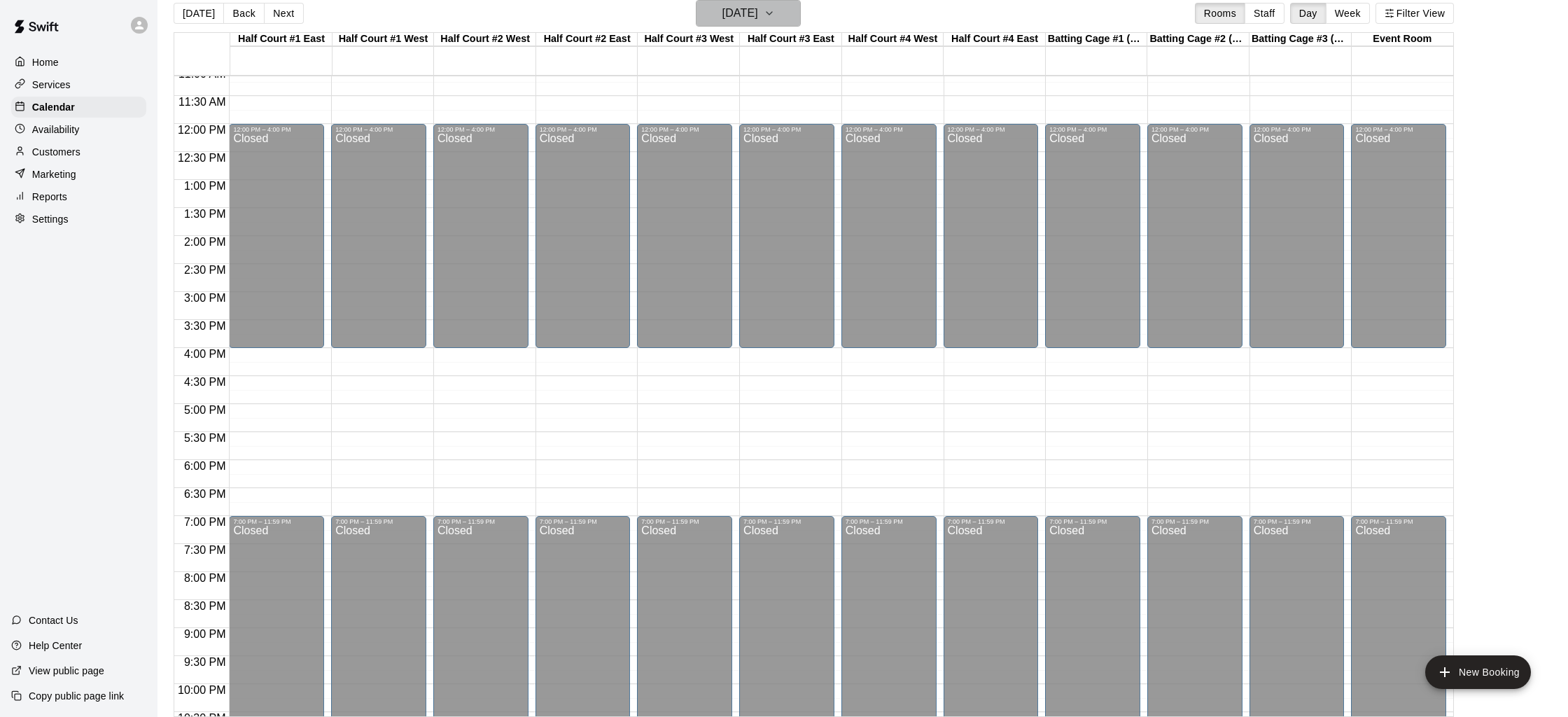
click at [758, 19] on h6 "[DATE]" at bounding box center [740, 13] width 36 height 19
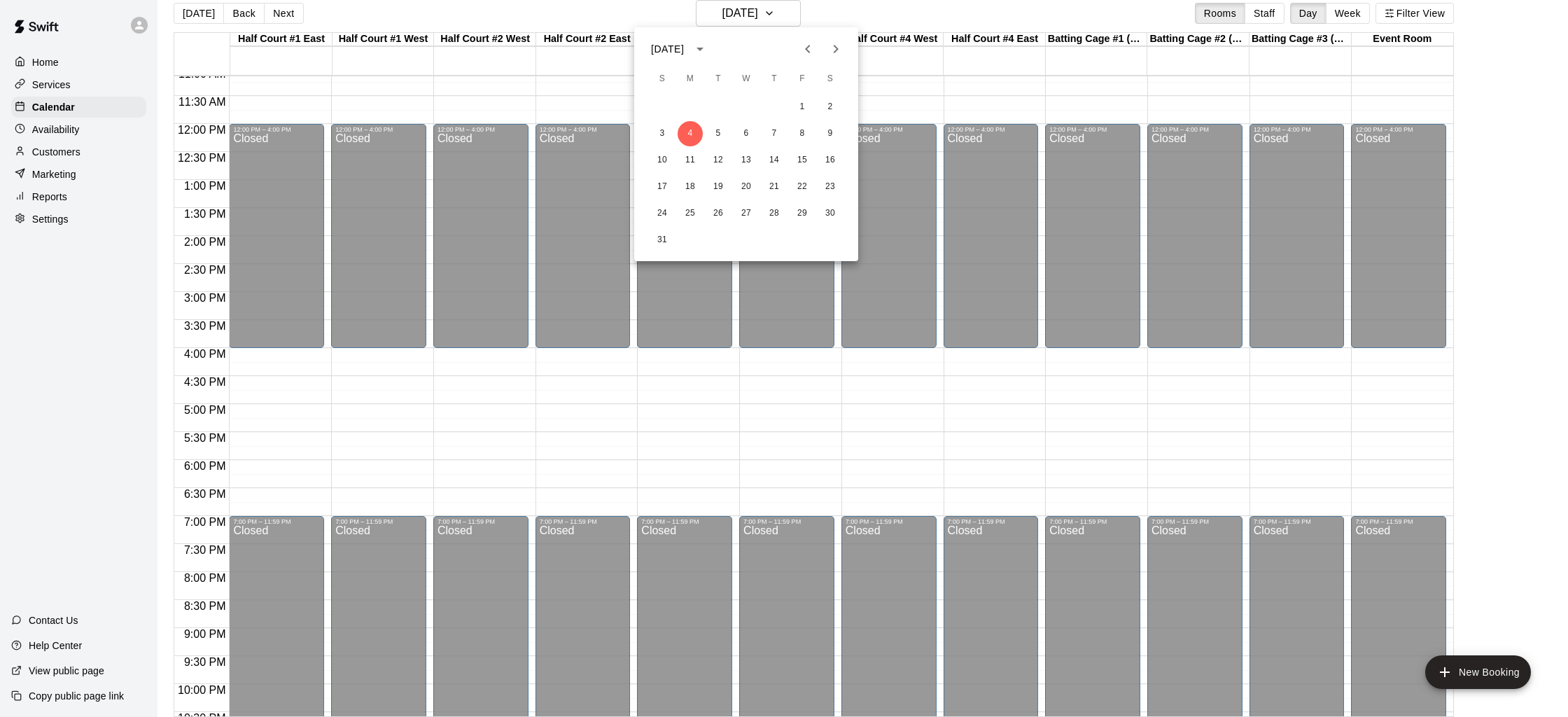
click at [808, 51] on icon "Previous month" at bounding box center [808, 49] width 17 height 17
click at [808, 51] on icon "Previous month" at bounding box center [807, 49] width 5 height 9
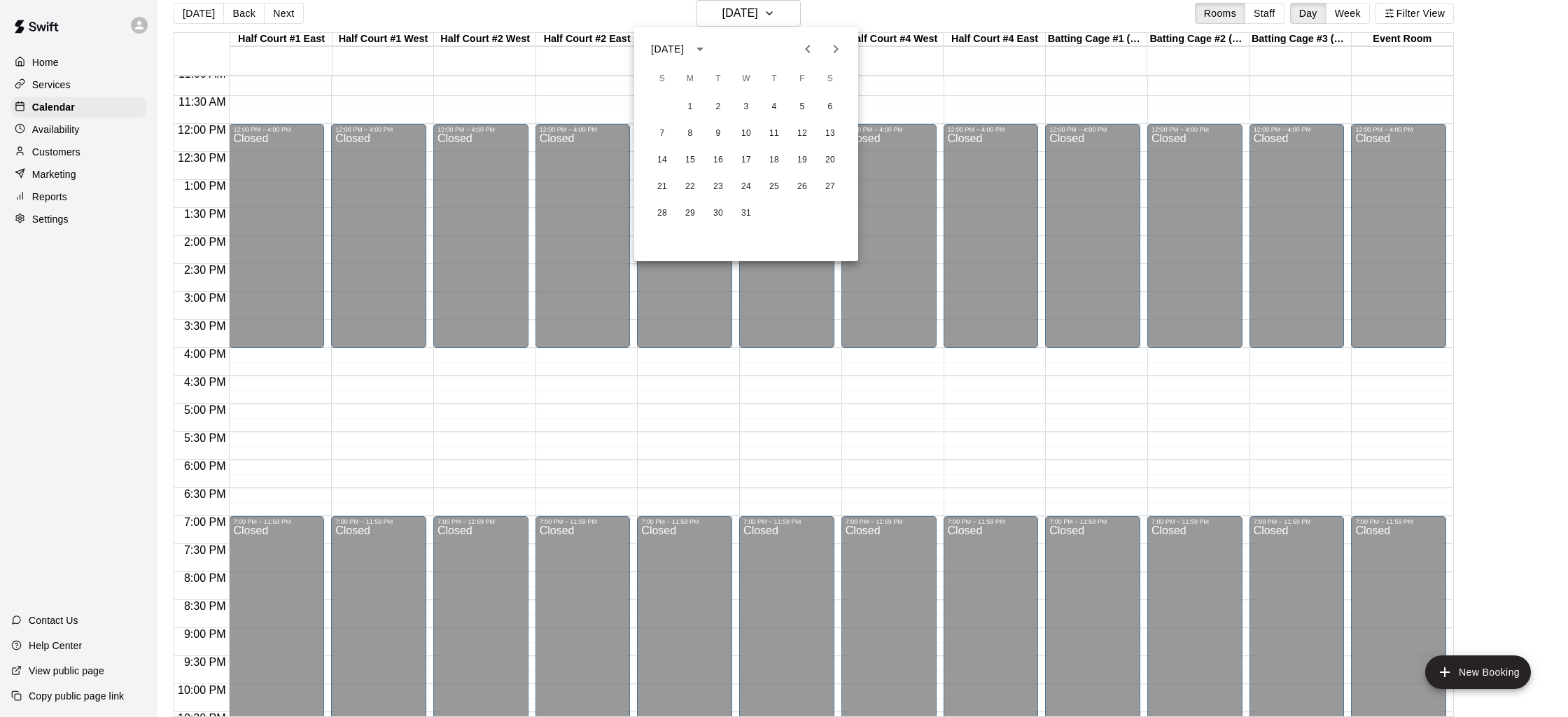
click at [808, 51] on icon "Previous month" at bounding box center [807, 49] width 5 height 9
click at [829, 45] on icon "Next month" at bounding box center [836, 49] width 17 height 17
